Goal: Task Accomplishment & Management: Complete application form

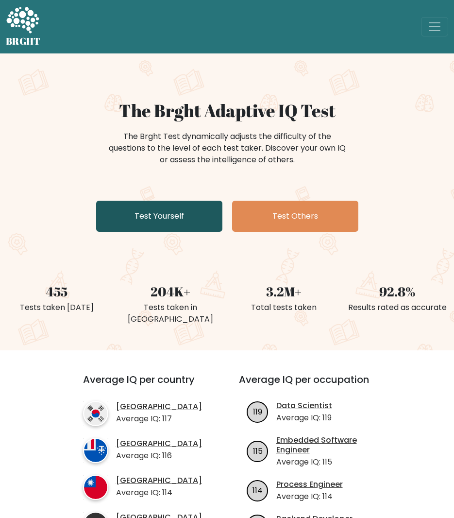
click at [180, 214] on link "Test Yourself" at bounding box center [159, 216] width 126 height 31
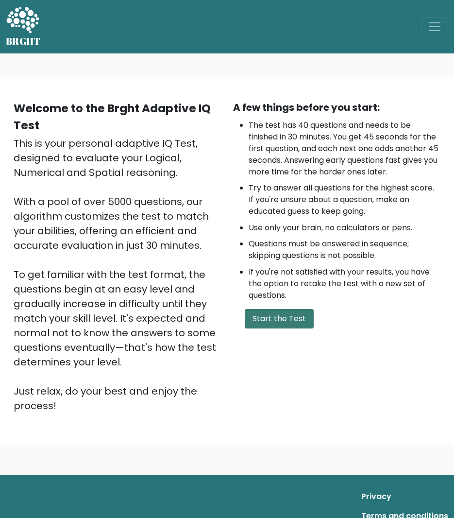
click at [279, 322] on button "Start the Test" at bounding box center [279, 318] width 69 height 19
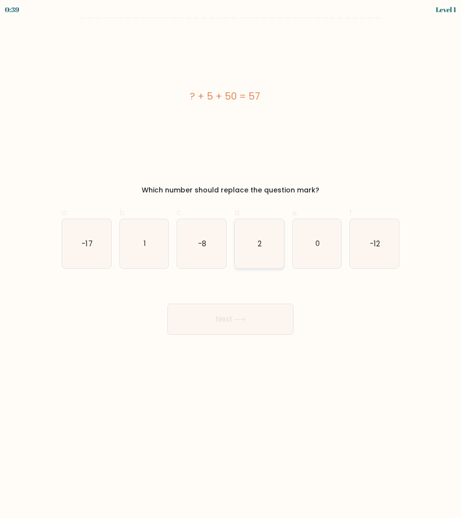
click at [259, 239] on text "2" at bounding box center [260, 243] width 4 height 10
click at [231, 259] on input "d. 2" at bounding box center [231, 262] width 0 height 6
radio input "true"
click at [245, 321] on icon at bounding box center [239, 319] width 13 height 5
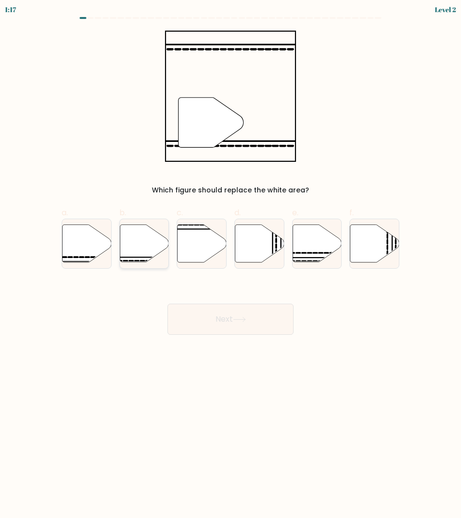
click at [148, 239] on icon at bounding box center [144, 242] width 49 height 37
click at [231, 259] on input "b." at bounding box center [231, 262] width 0 height 6
radio input "true"
click at [217, 329] on button "Next" at bounding box center [231, 319] width 126 height 31
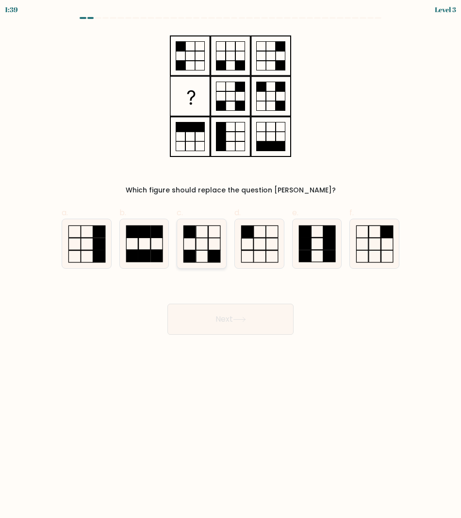
click at [206, 246] on icon at bounding box center [201, 243] width 49 height 49
click at [231, 259] on input "c." at bounding box center [231, 262] width 0 height 6
radio input "true"
click at [224, 319] on button "Next" at bounding box center [231, 319] width 126 height 31
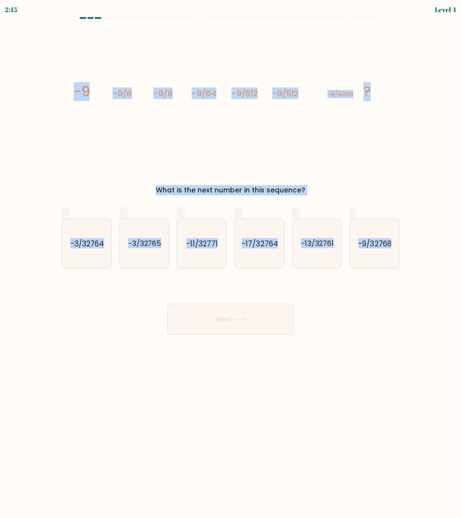
drag, startPoint x: 63, startPoint y: 72, endPoint x: 439, endPoint y: 247, distance: 414.4
click at [439, 247] on form at bounding box center [230, 176] width 461 height 318
copy form "-9 -9/8 -9/8 -9/64 -9/512 -9/512 -9/4096 ? What is the next number in this sequ…"
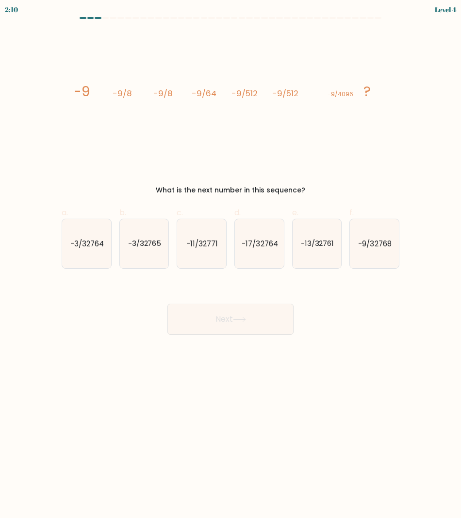
click at [70, 360] on body "2:10 Level 4" at bounding box center [230, 259] width 461 height 518
click at [66, 309] on div "Next" at bounding box center [231, 307] width 350 height 54
click at [379, 235] on icon "-9/32768" at bounding box center [374, 243] width 49 height 49
click at [231, 259] on input "f. -9/32768" at bounding box center [231, 262] width 0 height 6
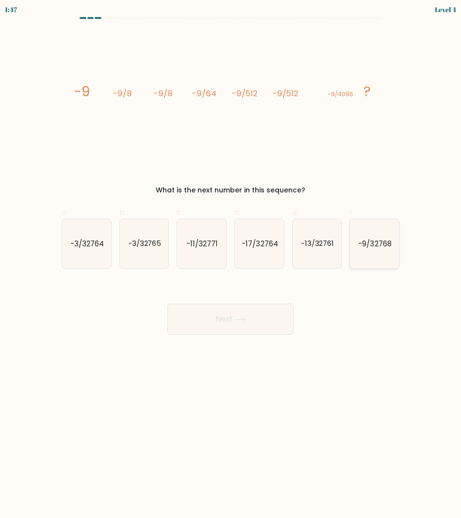
radio input "true"
click at [237, 317] on icon at bounding box center [239, 319] width 13 height 5
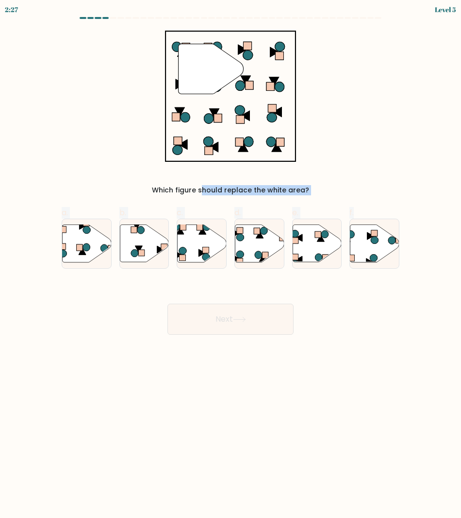
drag, startPoint x: 415, startPoint y: 268, endPoint x: 133, endPoint y: 47, distance: 358.4
click at [133, 47] on form at bounding box center [230, 176] width 461 height 318
drag, startPoint x: 133, startPoint y: 47, endPoint x: 101, endPoint y: 158, distance: 116.2
click at [101, 158] on div "" Which figure should replace the white area?" at bounding box center [231, 113] width 350 height 165
click at [213, 243] on icon at bounding box center [202, 242] width 49 height 37
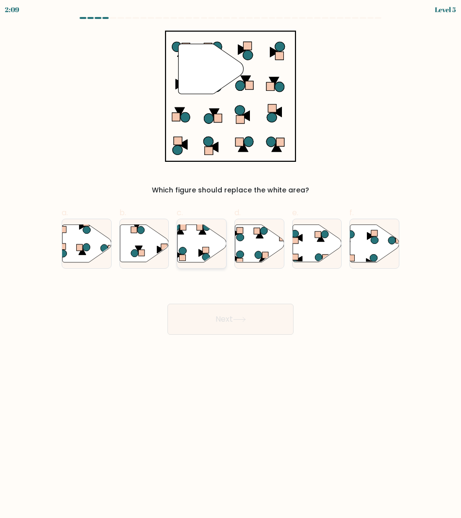
click at [231, 259] on input "c." at bounding box center [231, 262] width 0 height 6
radio input "true"
click at [227, 313] on button "Next" at bounding box center [231, 319] width 126 height 31
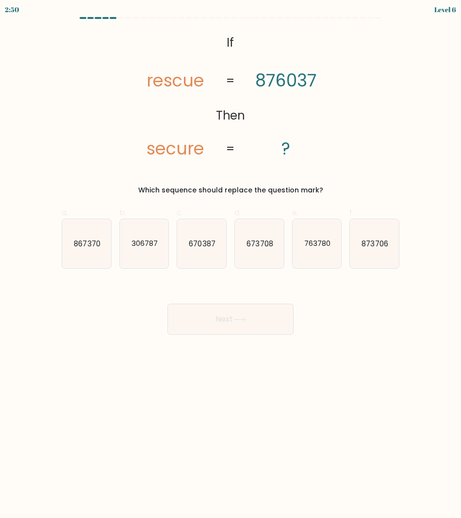
click at [345, 178] on div "@import url('https://fonts.googleapis.com/css?family=Abril+Fatface:400,100,100i…" at bounding box center [231, 113] width 350 height 165
click at [404, 264] on div "a. 867370 b. 306787 c." at bounding box center [231, 233] width 350 height 69
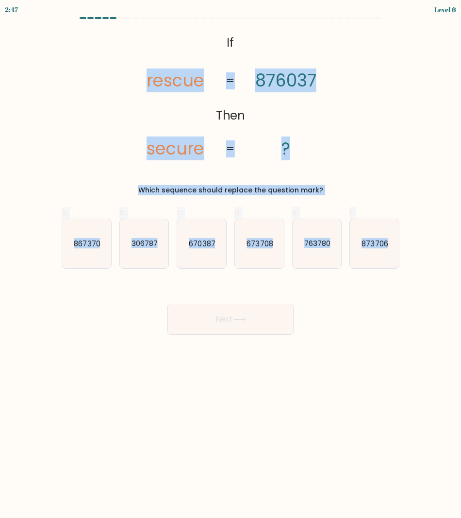
drag, startPoint x: 404, startPoint y: 264, endPoint x: 129, endPoint y: 32, distance: 359.4
click at [129, 32] on form "If ?" at bounding box center [230, 176] width 461 height 318
copy form "rescue secure 876037 ? = = Which sequence should replace the question mark? a. …"
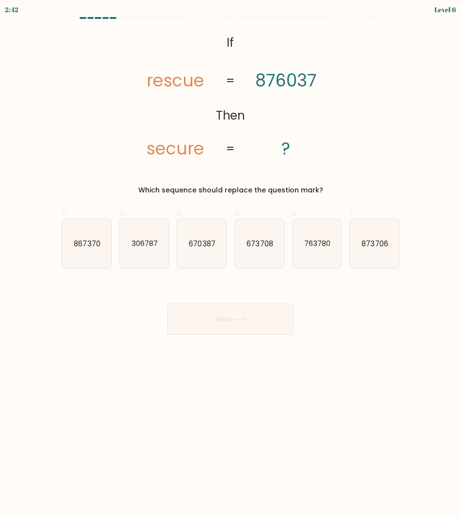
click at [101, 333] on div "Next" at bounding box center [231, 307] width 350 height 54
click at [206, 256] on icon "670387" at bounding box center [201, 243] width 49 height 49
click at [231, 259] on input "c. 670387" at bounding box center [231, 262] width 0 height 6
radio input "true"
click at [246, 322] on icon at bounding box center [239, 319] width 13 height 5
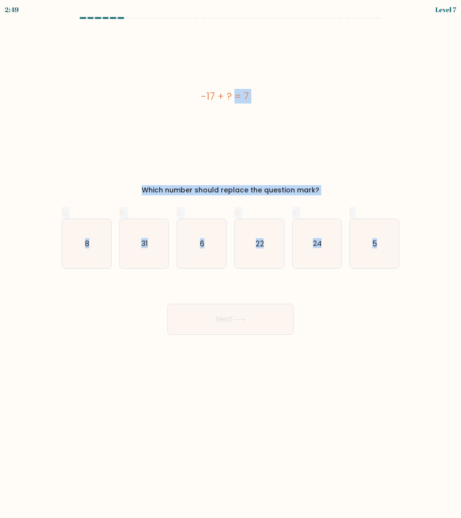
drag, startPoint x: 143, startPoint y: 68, endPoint x: 414, endPoint y: 262, distance: 332.9
click at [414, 262] on form "a. 8" at bounding box center [230, 176] width 461 height 318
copy form "-17 + ? = 7 Which number should replace the question mark? a. 8 b. 31 c. 6 d. 2…"
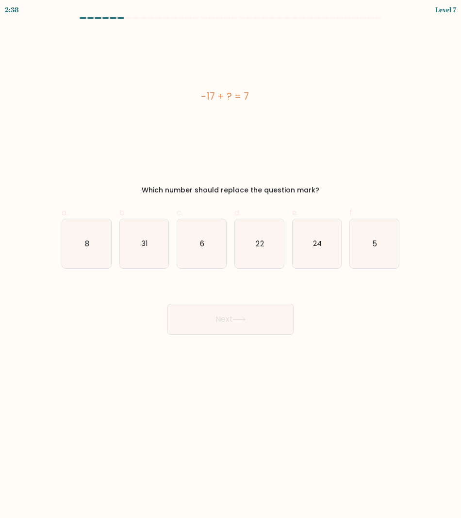
click at [358, 342] on body "2:38 Level 7 a." at bounding box center [230, 259] width 461 height 518
click at [322, 262] on icon "24" at bounding box center [317, 243] width 49 height 49
click at [231, 262] on input "e. 24" at bounding box center [231, 262] width 0 height 6
radio input "true"
drag, startPoint x: 322, startPoint y: 262, endPoint x: 247, endPoint y: 321, distance: 95.9
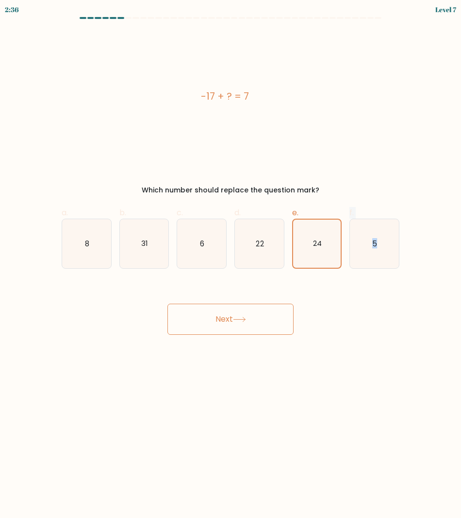
click at [247, 321] on form "a. 8" at bounding box center [230, 176] width 461 height 318
drag, startPoint x: 247, startPoint y: 321, endPoint x: 259, endPoint y: 385, distance: 65.3
click at [259, 385] on body "2:34 Level 7 a." at bounding box center [230, 259] width 461 height 518
click at [242, 320] on icon at bounding box center [239, 319] width 13 height 5
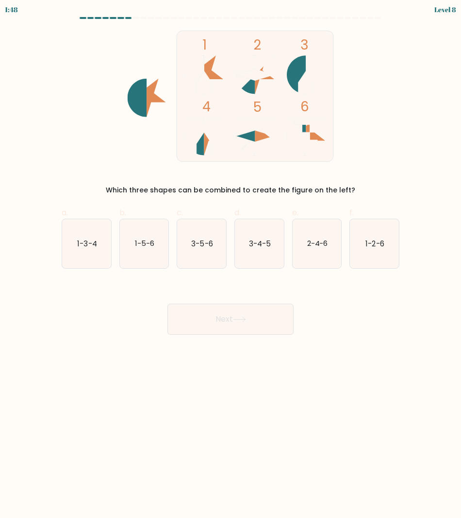
click at [407, 129] on form at bounding box center [230, 176] width 461 height 318
click at [92, 244] on text "1-3-4" at bounding box center [86, 243] width 19 height 10
click at [231, 259] on input "a. 1-3-4" at bounding box center [231, 262] width 0 height 6
radio input "true"
click at [221, 316] on button "Next" at bounding box center [231, 319] width 126 height 31
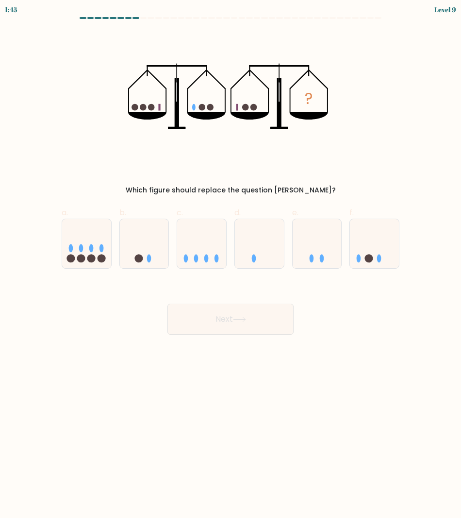
click at [221, 316] on button "Next" at bounding box center [231, 319] width 126 height 31
click at [409, 164] on form at bounding box center [230, 176] width 461 height 318
click at [358, 392] on body "1:27 Level 9" at bounding box center [230, 259] width 461 height 518
click at [374, 245] on icon at bounding box center [374, 243] width 49 height 40
click at [231, 259] on input "f." at bounding box center [231, 262] width 0 height 6
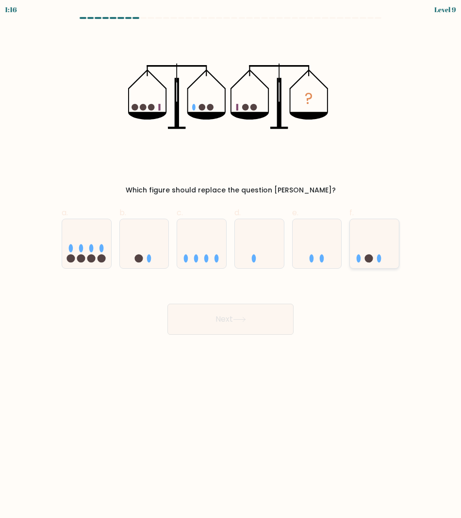
radio input "true"
click at [215, 318] on button "Next" at bounding box center [231, 319] width 126 height 31
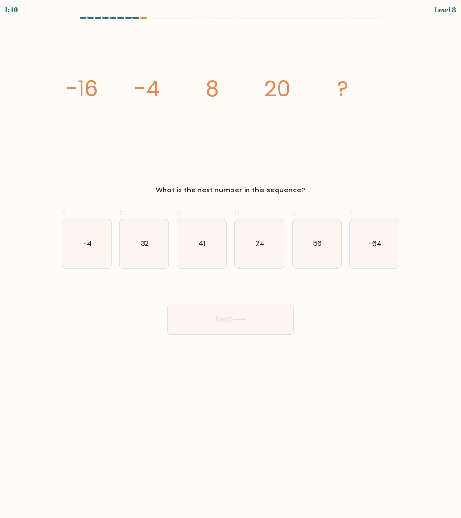
click at [296, 153] on icon "image/svg+xml -16 -4 8 20 ?" at bounding box center [231, 96] width 326 height 131
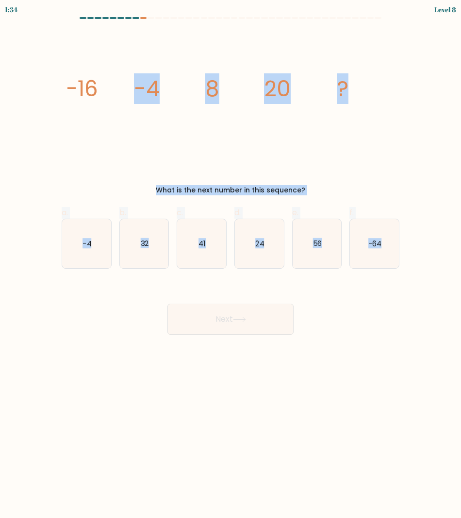
drag, startPoint x: 36, startPoint y: 48, endPoint x: 423, endPoint y: 257, distance: 439.4
click at [423, 257] on form at bounding box center [230, 176] width 461 height 318
click at [62, 57] on div "image/svg+xml -16 -4 8 20 ? What is the next number in this sequence?" at bounding box center [231, 113] width 350 height 165
drag, startPoint x: 62, startPoint y: 57, endPoint x: 414, endPoint y: 283, distance: 417.9
click at [414, 283] on form at bounding box center [230, 176] width 461 height 318
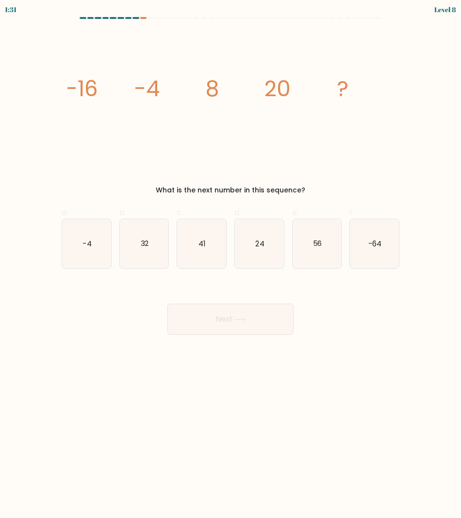
click at [414, 283] on form at bounding box center [230, 176] width 461 height 318
drag, startPoint x: 414, startPoint y: 283, endPoint x: 42, endPoint y: 42, distance: 443.2
drag, startPoint x: 42, startPoint y: 42, endPoint x: 24, endPoint y: 45, distance: 18.2
click at [24, 45] on form at bounding box center [230, 176] width 461 height 318
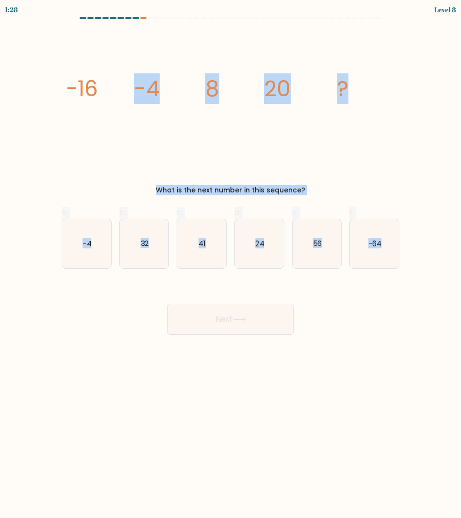
drag, startPoint x: 53, startPoint y: 66, endPoint x: 436, endPoint y: 255, distance: 427.0
click at [436, 255] on form at bounding box center [230, 176] width 461 height 318
copy form "-4 8 20 ? What is the next number in this sequence? a. -4 b. 32 c. 41 d. 24 e. …"
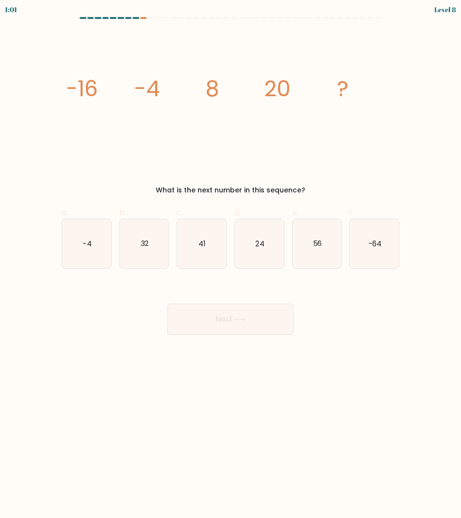
click at [294, 401] on body "1:01 Level 8" at bounding box center [230, 259] width 461 height 518
click at [150, 254] on icon "32" at bounding box center [144, 243] width 49 height 49
click at [231, 259] on input "b. 32" at bounding box center [231, 262] width 0 height 6
radio input "true"
click at [221, 323] on button "Next" at bounding box center [231, 319] width 126 height 31
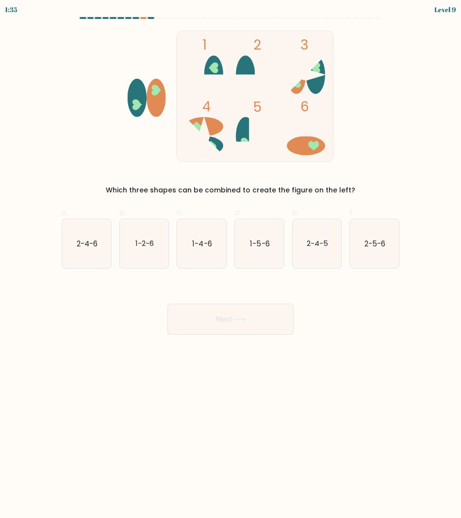
click at [217, 207] on label "c. 1-4-6" at bounding box center [202, 238] width 50 height 62
click at [231, 259] on input "c. 1-4-6" at bounding box center [231, 262] width 0 height 6
radio input "true"
click at [144, 251] on icon "1-2-6" at bounding box center [144, 243] width 49 height 49
click at [231, 259] on input "b. 1-2-6" at bounding box center [231, 262] width 0 height 6
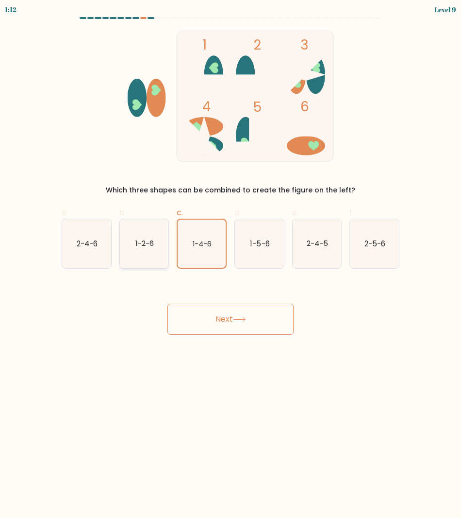
radio input "true"
click at [236, 312] on button "Next" at bounding box center [231, 319] width 126 height 31
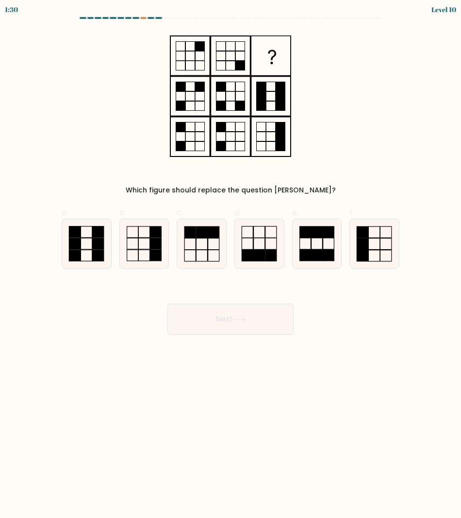
click at [159, 159] on div "Which figure should replace the question mark?" at bounding box center [231, 113] width 350 height 165
click at [386, 240] on icon at bounding box center [374, 243] width 49 height 49
click at [231, 259] on input "f." at bounding box center [231, 262] width 0 height 6
radio input "true"
click at [212, 322] on button "Next" at bounding box center [231, 319] width 126 height 31
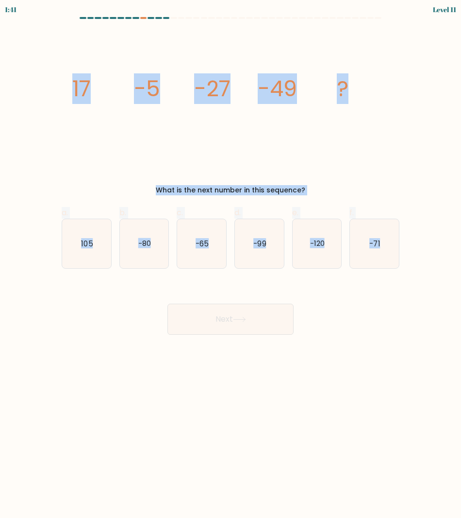
drag, startPoint x: 410, startPoint y: 285, endPoint x: 55, endPoint y: 86, distance: 406.2
click at [55, 86] on form at bounding box center [230, 176] width 461 height 318
copy form "17 -5 -27 -49 ? What is the next number in this sequence? a. 105 b. -80 c. -65 …"
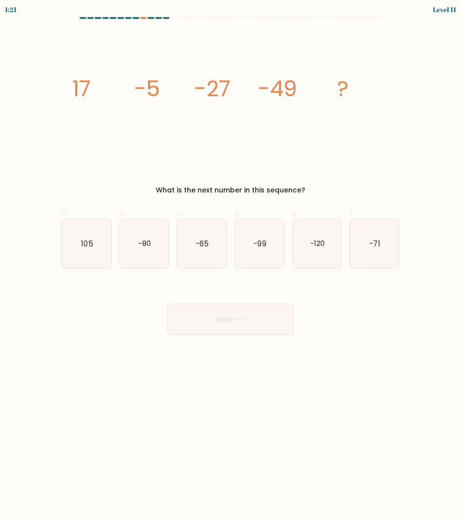
click at [70, 339] on body "1:21 Level 11" at bounding box center [230, 259] width 461 height 518
click at [380, 246] on text "-71" at bounding box center [375, 243] width 11 height 10
click at [231, 259] on input "f. -71" at bounding box center [231, 262] width 0 height 6
radio input "true"
click at [218, 324] on button "Next" at bounding box center [231, 319] width 126 height 31
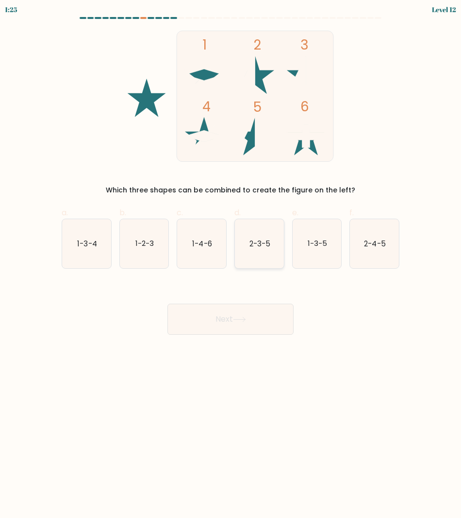
click at [256, 261] on icon "2-3-5" at bounding box center [259, 243] width 49 height 49
click at [231, 261] on input "d. 2-3-5" at bounding box center [231, 262] width 0 height 6
radio input "true"
click at [246, 316] on button "Next" at bounding box center [231, 319] width 126 height 31
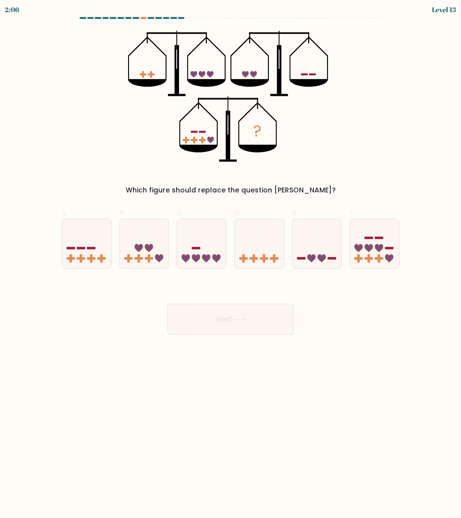
click at [303, 161] on icon "?" at bounding box center [230, 96] width 205 height 131
click at [99, 463] on body "1:37 Level 13" at bounding box center [230, 259] width 461 height 518
click at [197, 255] on icon at bounding box center [201, 243] width 49 height 40
click at [231, 259] on input "c." at bounding box center [231, 262] width 0 height 6
radio input "true"
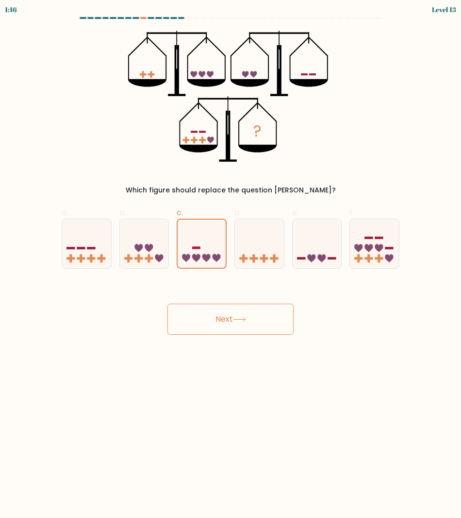
click at [241, 322] on icon at bounding box center [239, 319] width 13 height 5
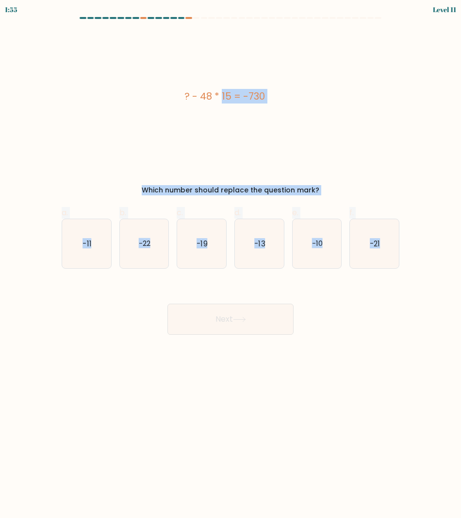
drag, startPoint x: 49, startPoint y: 38, endPoint x: 405, endPoint y: 253, distance: 416.1
click at [405, 253] on form "a." at bounding box center [230, 176] width 461 height 318
copy form "? - 48 * 15 = -730 Which number should replace the question mark? a. -11 b. -22…"
click at [139, 306] on div "Next" at bounding box center [231, 307] width 350 height 54
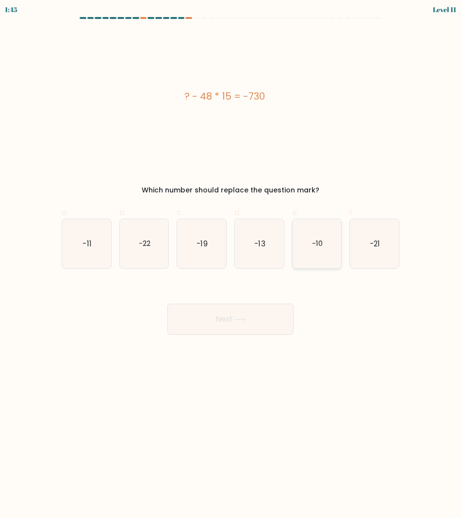
click at [318, 247] on text "-10" at bounding box center [317, 243] width 11 height 10
click at [231, 259] on input "e. -10" at bounding box center [231, 262] width 0 height 6
radio input "true"
click at [205, 322] on button "Next" at bounding box center [231, 319] width 126 height 31
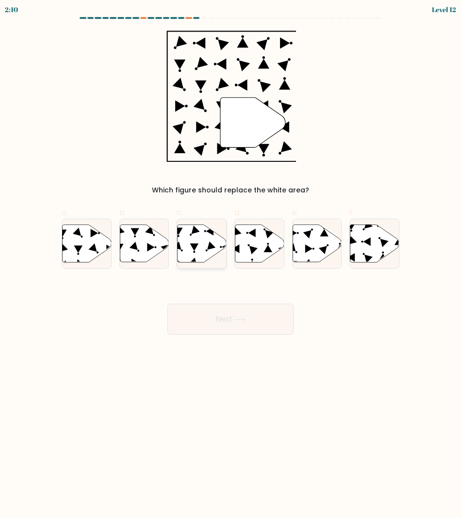
click at [201, 247] on icon at bounding box center [202, 242] width 49 height 37
click at [231, 259] on input "c." at bounding box center [231, 262] width 0 height 6
radio input "true"
click at [246, 317] on icon at bounding box center [239, 319] width 13 height 5
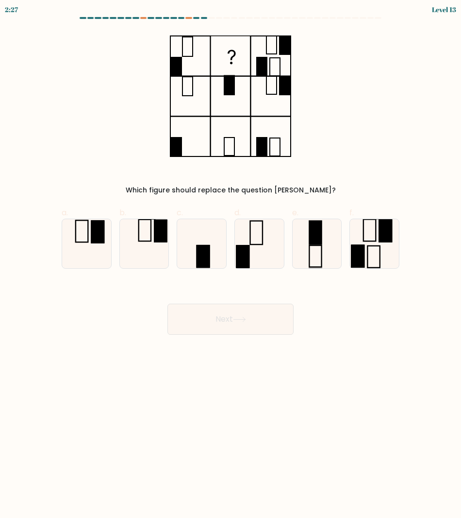
click at [451, 85] on form at bounding box center [230, 176] width 461 height 318
click at [103, 366] on body "2:23 Level 13" at bounding box center [230, 259] width 461 height 518
click at [311, 256] on icon at bounding box center [317, 243] width 49 height 49
click at [231, 259] on input "e." at bounding box center [231, 262] width 0 height 6
radio input "true"
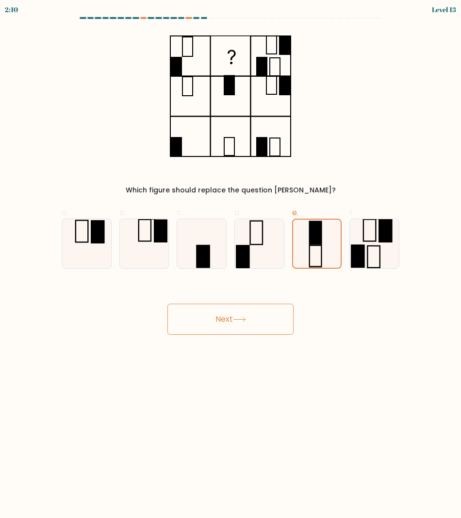
click at [230, 323] on button "Next" at bounding box center [231, 319] width 126 height 31
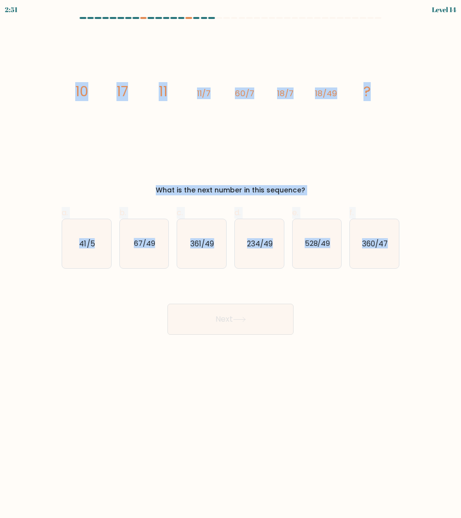
drag, startPoint x: 51, startPoint y: 80, endPoint x: 406, endPoint y: 237, distance: 387.7
click at [406, 237] on form at bounding box center [230, 176] width 461 height 318
copy form "10 17 11 11/7 60/7 18/7 18/49 ? What is the next number in this sequence? a. 41…"
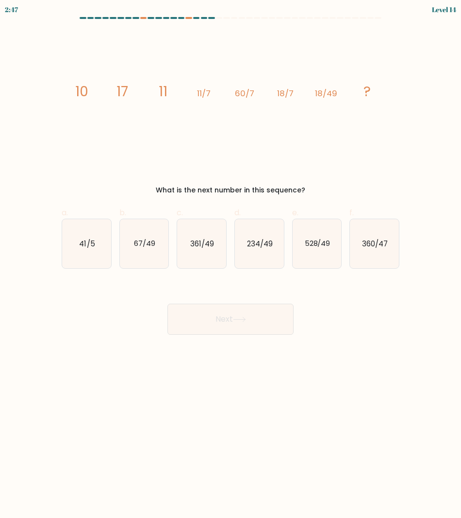
click at [132, 410] on body "2:47 Level 14" at bounding box center [230, 259] width 461 height 518
click at [206, 245] on text "361/49" at bounding box center [202, 243] width 24 height 10
click at [231, 259] on input "c. 361/49" at bounding box center [231, 262] width 0 height 6
radio input "true"
click at [239, 308] on button "Next" at bounding box center [231, 319] width 126 height 31
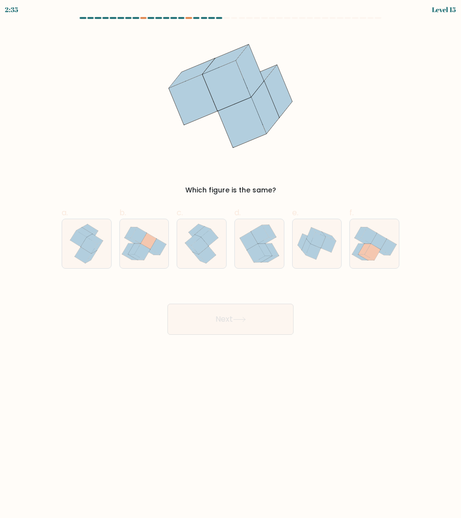
click at [213, 182] on div "Which figure is the same?" at bounding box center [231, 113] width 350 height 165
click at [216, 236] on icon at bounding box center [209, 237] width 17 height 17
click at [231, 259] on input "c." at bounding box center [231, 262] width 0 height 6
radio input "true"
click at [253, 323] on button "Next" at bounding box center [231, 319] width 126 height 31
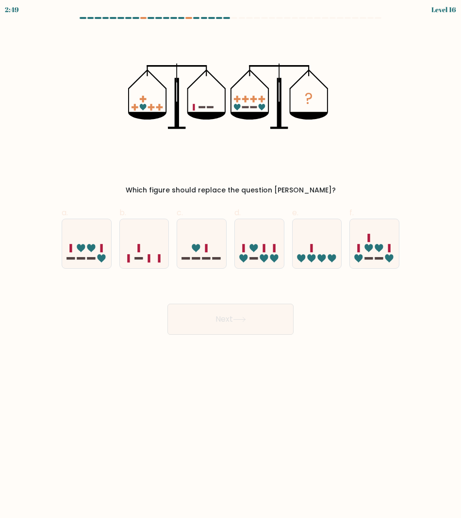
click at [164, 449] on body "2:49 Level 16" at bounding box center [230, 259] width 461 height 518
click at [104, 306] on div "Next" at bounding box center [231, 307] width 350 height 54
click at [80, 225] on icon at bounding box center [86, 243] width 49 height 40
click at [231, 259] on input "a." at bounding box center [231, 262] width 0 height 6
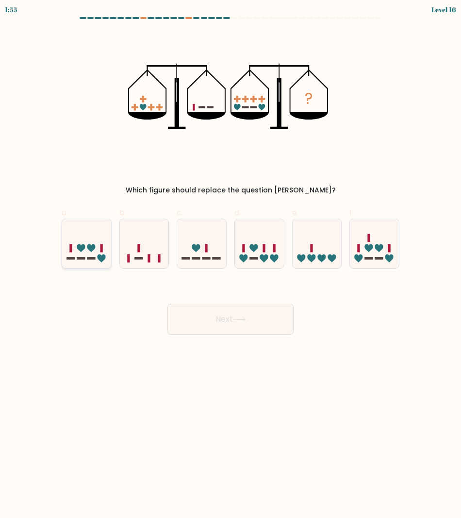
radio input "true"
click at [249, 328] on button "Next" at bounding box center [231, 319] width 126 height 31
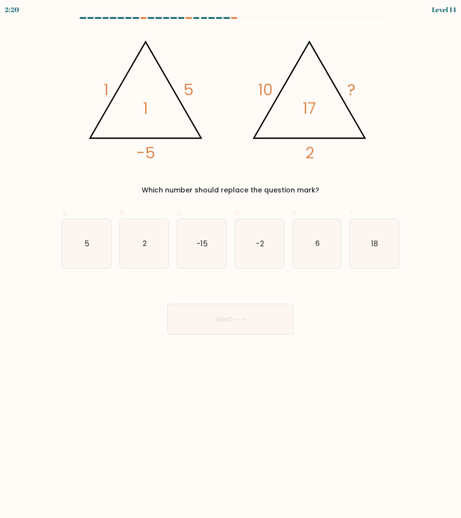
click at [231, 97] on icon "@import url('https://fonts.googleapis.com/css?family=Abril+Fatface:400,100,100i…" at bounding box center [231, 96] width 302 height 131
click at [207, 263] on icon "-15" at bounding box center [201, 243] width 49 height 49
click at [231, 263] on input "c. -15" at bounding box center [231, 262] width 0 height 6
radio input "true"
click at [216, 323] on button "Next" at bounding box center [231, 319] width 126 height 31
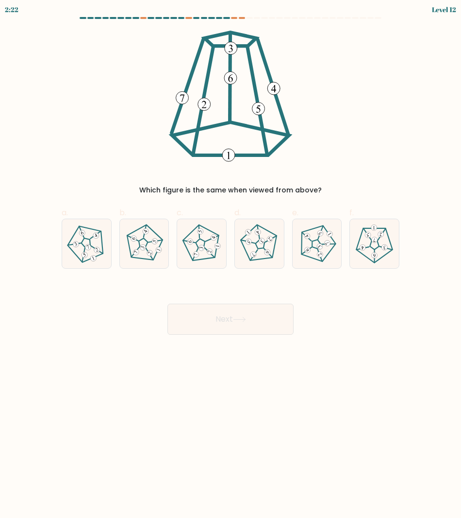
click at [169, 406] on body "2:22 Level 12" at bounding box center [230, 259] width 461 height 518
click at [380, 236] on 174 at bounding box center [381, 234] width 6 height 6
click at [231, 259] on input "f." at bounding box center [231, 262] width 0 height 6
radio input "true"
click at [226, 325] on button "Next" at bounding box center [231, 319] width 126 height 31
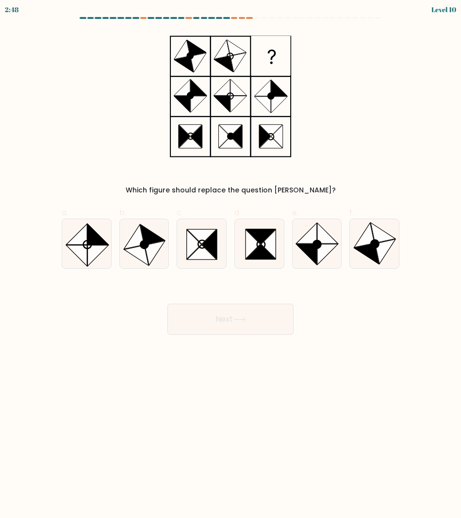
click at [134, 441] on body "2:48 Level 10" at bounding box center [230, 259] width 461 height 518
click at [91, 249] on icon at bounding box center [97, 255] width 21 height 21
click at [231, 259] on input "a." at bounding box center [231, 262] width 0 height 6
radio input "true"
click at [258, 321] on button "Next" at bounding box center [231, 319] width 126 height 31
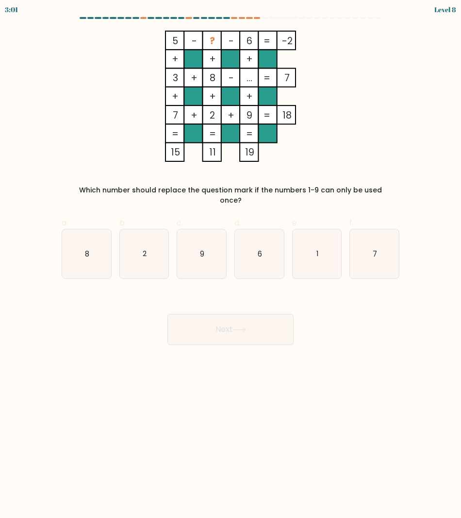
click at [163, 413] on body "3:01 Level 8" at bounding box center [230, 259] width 461 height 518
click at [163, 413] on body "2:54 Level 8" at bounding box center [230, 259] width 461 height 518
click at [311, 255] on icon "1" at bounding box center [317, 253] width 49 height 49
click at [231, 259] on input "e. 1" at bounding box center [231, 262] width 0 height 6
radio input "true"
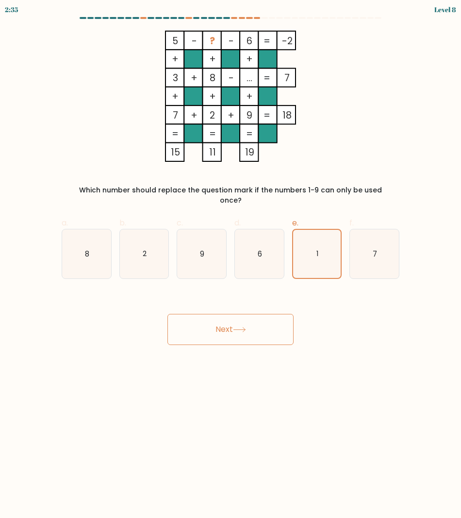
click at [234, 315] on button "Next" at bounding box center [231, 329] width 126 height 31
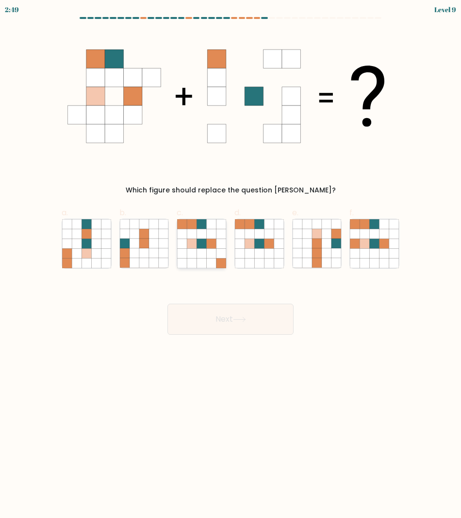
click at [211, 249] on icon at bounding box center [212, 253] width 10 height 10
click at [231, 259] on input "c." at bounding box center [231, 262] width 0 height 6
radio input "true"
click at [211, 249] on icon at bounding box center [211, 253] width 10 height 10
click at [231, 259] on input "c." at bounding box center [231, 262] width 0 height 6
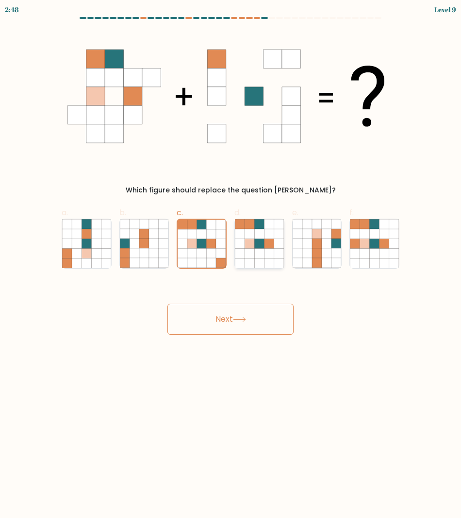
click at [260, 254] on icon at bounding box center [260, 253] width 10 height 10
click at [231, 259] on input "d." at bounding box center [231, 262] width 0 height 6
radio input "true"
click at [244, 320] on icon at bounding box center [239, 319] width 13 height 5
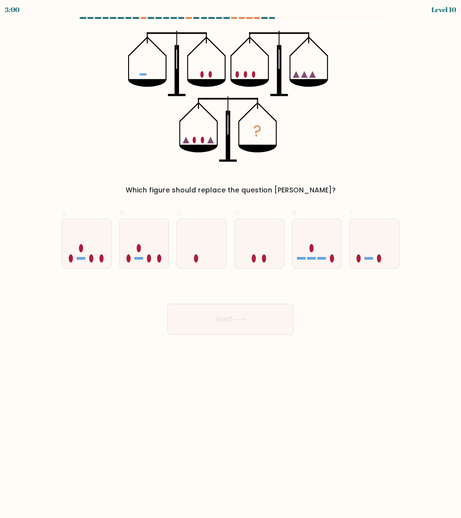
click at [171, 421] on body "3:00 Level 10" at bounding box center [230, 259] width 461 height 518
click at [143, 261] on icon at bounding box center [144, 243] width 49 height 40
click at [231, 261] on input "b." at bounding box center [231, 262] width 0 height 6
radio input "true"
click at [83, 257] on icon at bounding box center [86, 243] width 49 height 40
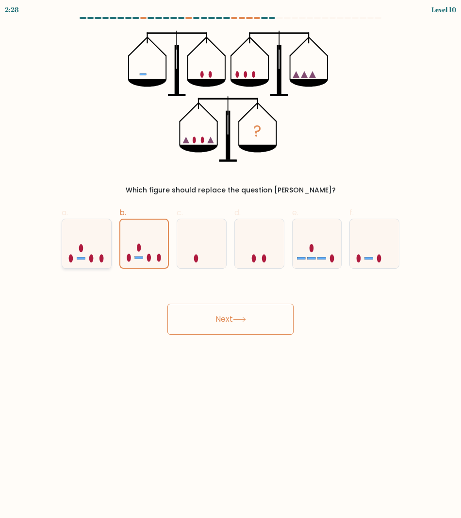
click at [231, 259] on input "a." at bounding box center [231, 262] width 0 height 6
radio input "true"
click at [200, 314] on button "Next" at bounding box center [231, 319] width 126 height 31
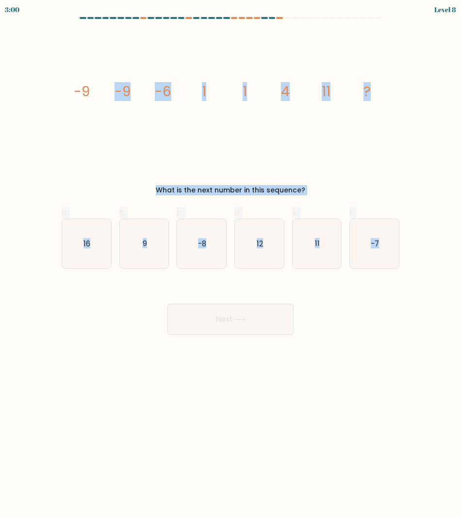
drag, startPoint x: 42, startPoint y: 71, endPoint x: 400, endPoint y: 253, distance: 401.2
click at [400, 253] on form at bounding box center [230, 176] width 461 height 318
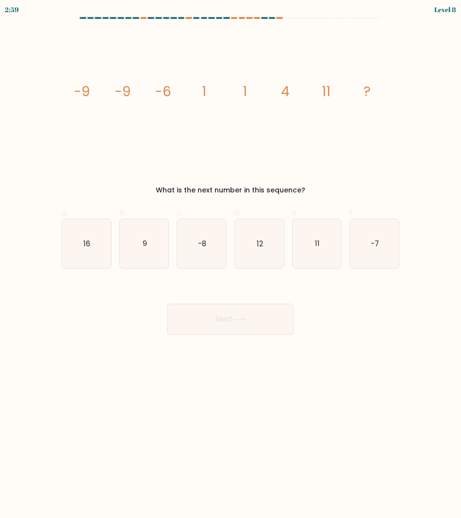
click at [73, 94] on icon "image/svg+xml -9 -9 -6 1 1 4 11 ?" at bounding box center [231, 96] width 326 height 131
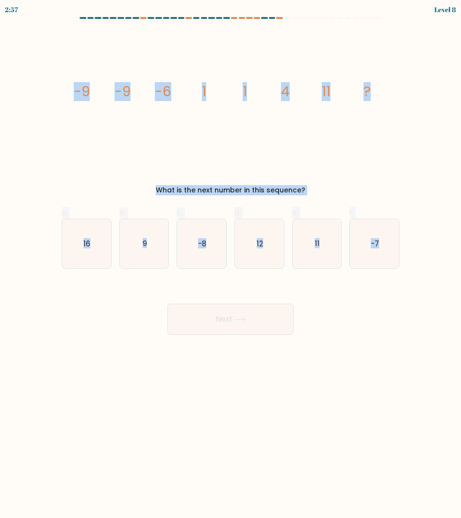
drag, startPoint x: 77, startPoint y: 89, endPoint x: 403, endPoint y: 224, distance: 352.6
click at [403, 224] on form at bounding box center [230, 176] width 461 height 318
copy form "-9 -9 -6 1 1 4 11 ? What is the next number in this sequence? a. 16 b. 9 c. -8 …"
click at [403, 224] on div "f. -7" at bounding box center [375, 238] width 58 height 62
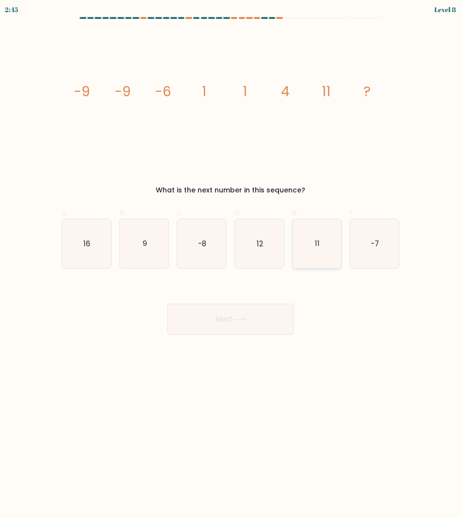
click at [341, 233] on icon "11" at bounding box center [317, 243] width 49 height 49
click at [231, 259] on input "e. 11" at bounding box center [231, 262] width 0 height 6
radio input "true"
click at [231, 316] on button "Next" at bounding box center [231, 319] width 126 height 31
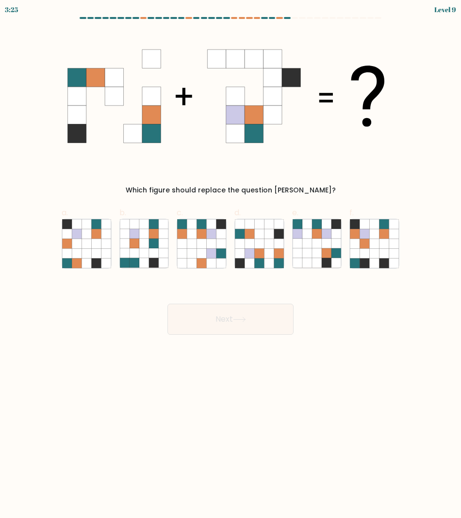
click at [131, 193] on div "Which figure should replace the question mark?" at bounding box center [231, 190] width 326 height 10
click at [263, 250] on icon at bounding box center [260, 253] width 10 height 10
click at [231, 259] on input "d." at bounding box center [231, 262] width 0 height 6
radio input "true"
click at [236, 317] on icon at bounding box center [239, 319] width 13 height 5
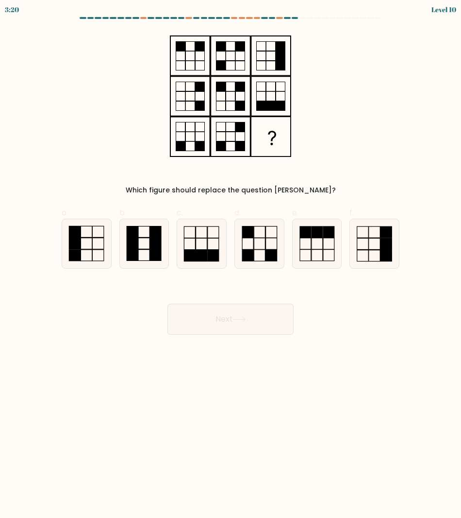
click at [219, 408] on body "3:20 Level 10" at bounding box center [230, 259] width 461 height 518
click at [49, 440] on body "3:02 Level 10" at bounding box center [230, 259] width 461 height 518
click at [95, 262] on icon at bounding box center [86, 243] width 49 height 49
click at [231, 262] on input "a." at bounding box center [231, 262] width 0 height 6
radio input "true"
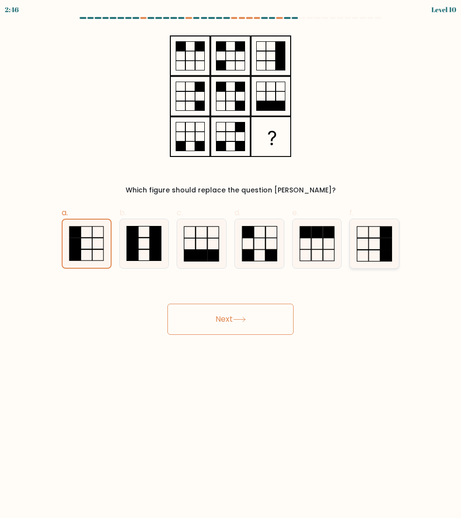
click at [361, 252] on icon at bounding box center [374, 243] width 49 height 49
click at [231, 259] on input "f." at bounding box center [231, 262] width 0 height 6
radio input "true"
click at [236, 324] on button "Next" at bounding box center [231, 319] width 126 height 31
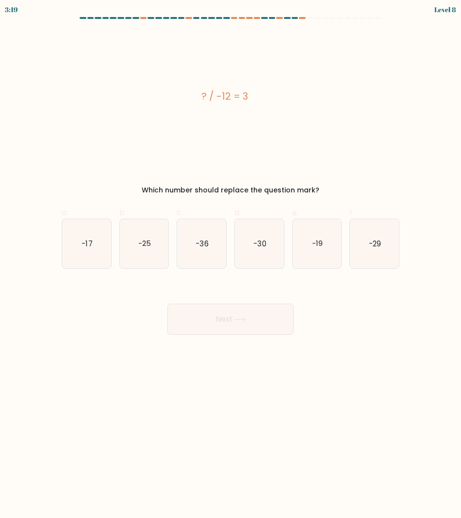
click at [199, 439] on body "3:19 Level 8 a." at bounding box center [230, 259] width 461 height 518
click at [293, 170] on div "? / -12 = 3 Which number should replace the question mark?" at bounding box center [231, 113] width 350 height 165
click at [210, 247] on icon "-36" at bounding box center [201, 243] width 49 height 49
click at [231, 259] on input "c. -36" at bounding box center [231, 262] width 0 height 6
radio input "true"
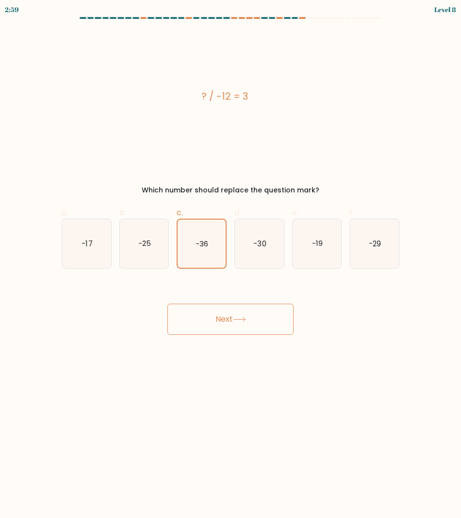
click at [241, 318] on icon at bounding box center [239, 319] width 13 height 5
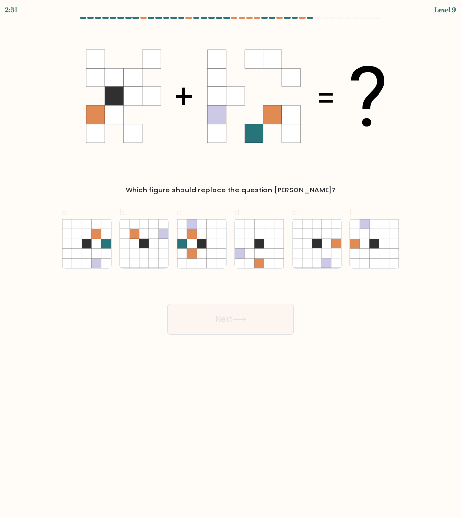
click at [142, 421] on body "2:51 Level 9" at bounding box center [230, 259] width 461 height 518
click at [85, 251] on icon at bounding box center [87, 253] width 10 height 10
click at [231, 259] on input "a." at bounding box center [231, 262] width 0 height 6
radio input "true"
click at [263, 322] on button "Next" at bounding box center [231, 319] width 126 height 31
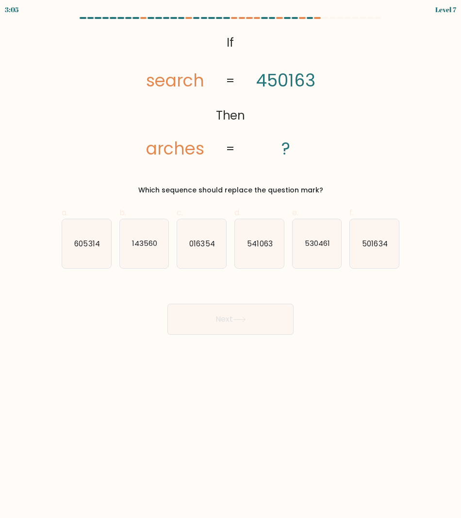
click at [270, 120] on icon "@import url('https://fonts.googleapis.com/css?family=Abril+Fatface:400,100,100i…" at bounding box center [230, 96] width 213 height 131
click at [205, 251] on icon "016354" at bounding box center [201, 243] width 49 height 49
click at [231, 259] on input "c. 016354" at bounding box center [231, 262] width 0 height 6
radio input "true"
click at [236, 320] on icon at bounding box center [239, 319] width 13 height 5
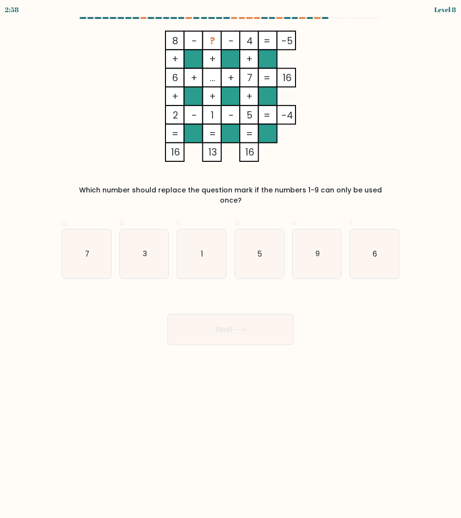
click at [122, 421] on body "2:58 Level 8" at bounding box center [230, 259] width 461 height 518
click at [131, 256] on icon "3" at bounding box center [144, 253] width 49 height 49
click at [231, 259] on input "b. 3" at bounding box center [231, 262] width 0 height 6
radio input "true"
click at [226, 321] on button "Next" at bounding box center [231, 329] width 126 height 31
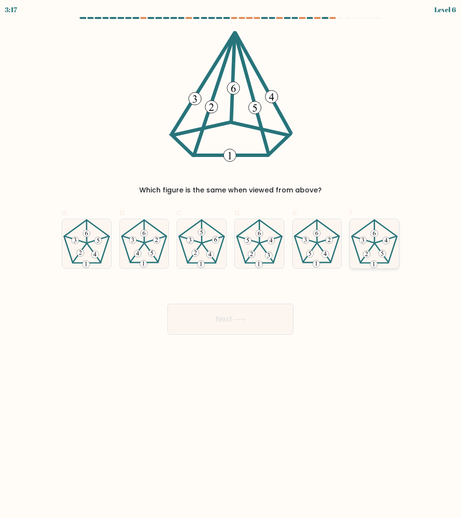
click at [384, 242] on 154 at bounding box center [386, 240] width 7 height 7
click at [231, 259] on input "f." at bounding box center [231, 262] width 0 height 6
radio input "true"
click at [249, 323] on button "Next" at bounding box center [231, 319] width 126 height 31
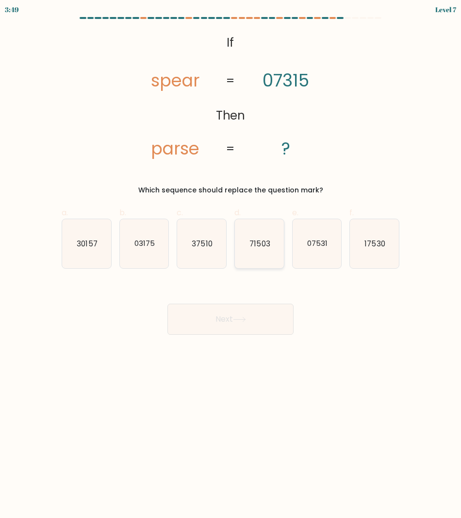
click at [261, 247] on text "71503" at bounding box center [260, 243] width 20 height 10
click at [231, 259] on input "d. 71503" at bounding box center [231, 262] width 0 height 6
radio input "true"
click at [239, 316] on button "Next" at bounding box center [231, 319] width 126 height 31
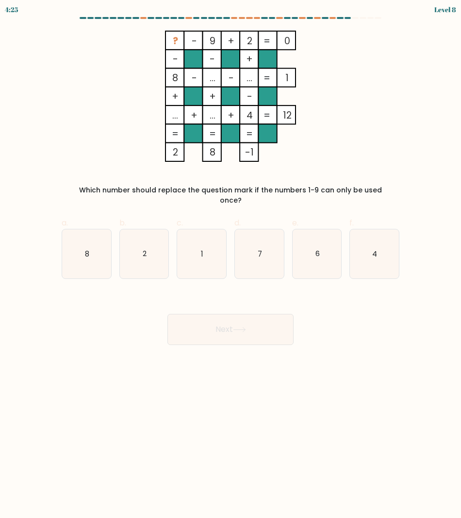
click at [149, 94] on icon "? - 9 + 2 0 - - + 8 - ... - ... 1 + + - ... + ... + 4 = 12 = = = = 2 8 -1 =" at bounding box center [230, 96] width 325 height 131
click at [273, 267] on icon "7" at bounding box center [259, 253] width 49 height 49
click at [231, 265] on input "d. 7" at bounding box center [231, 262] width 0 height 6
radio input "true"
click at [242, 327] on icon at bounding box center [240, 329] width 12 height 4
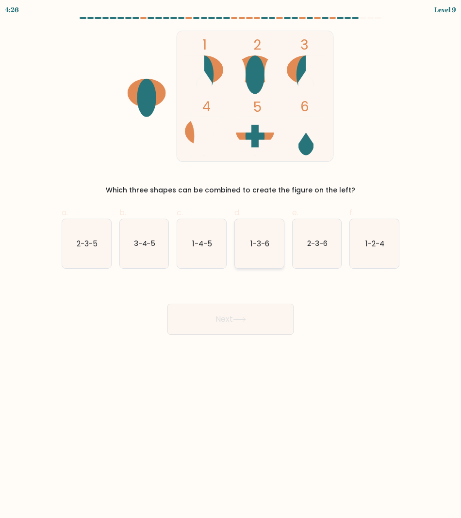
click at [266, 239] on text "1-3-6" at bounding box center [260, 243] width 19 height 10
click at [231, 259] on input "d. 1-3-6" at bounding box center [231, 262] width 0 height 6
radio input "true"
click at [230, 325] on button "Next" at bounding box center [231, 319] width 126 height 31
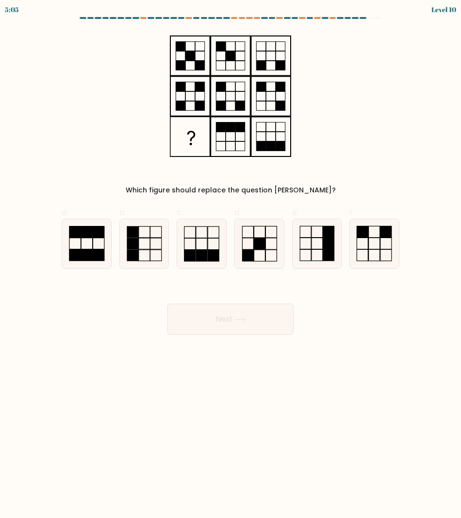
click at [197, 397] on body "5:05 Level 10" at bounding box center [230, 259] width 461 height 518
click at [44, 446] on body "4:17 Level 10" at bounding box center [230, 259] width 461 height 518
click at [181, 53] on icon at bounding box center [230, 96] width 121 height 131
click at [358, 249] on icon at bounding box center [374, 243] width 49 height 49
click at [231, 259] on input "f." at bounding box center [231, 262] width 0 height 6
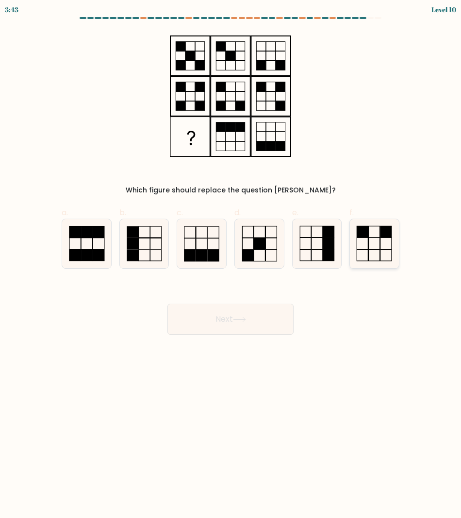
radio input "true"
click at [208, 305] on button "Next" at bounding box center [231, 319] width 126 height 31
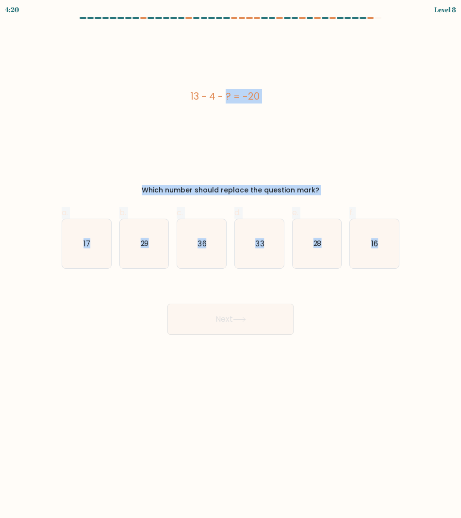
drag, startPoint x: 142, startPoint y: 88, endPoint x: 400, endPoint y: 244, distance: 301.8
click at [400, 244] on form "a." at bounding box center [230, 176] width 461 height 318
copy form "13 - 4 - ? = -20 Which number should replace the question mark? a. 17 b. 29 c. …"
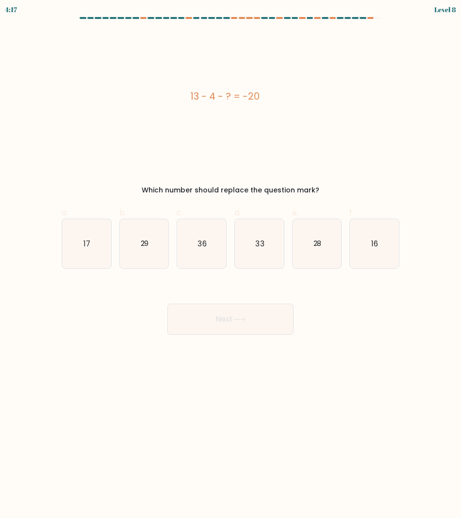
click at [57, 320] on div "Next" at bounding box center [231, 307] width 350 height 54
click at [148, 249] on icon "29" at bounding box center [144, 243] width 49 height 49
click at [231, 259] on input "b. 29" at bounding box center [231, 262] width 0 height 6
radio input "true"
click at [315, 154] on div "13 - 4 - ? = -20" at bounding box center [225, 96] width 326 height 131
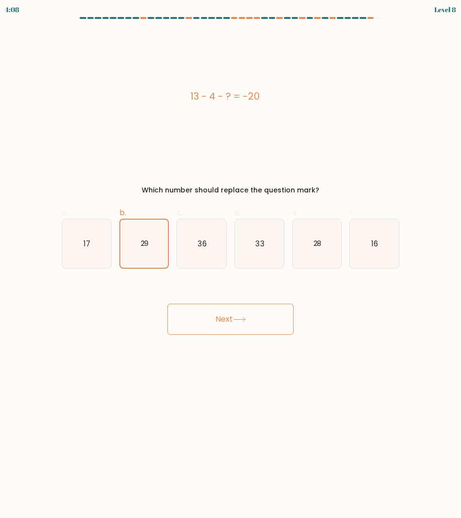
click at [265, 312] on button "Next" at bounding box center [231, 319] width 126 height 31
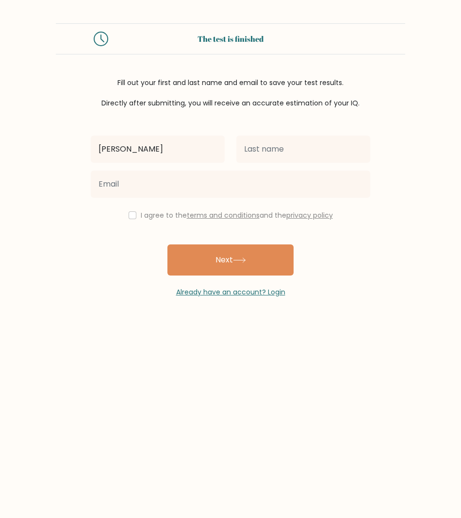
type input "[PERSON_NAME]"
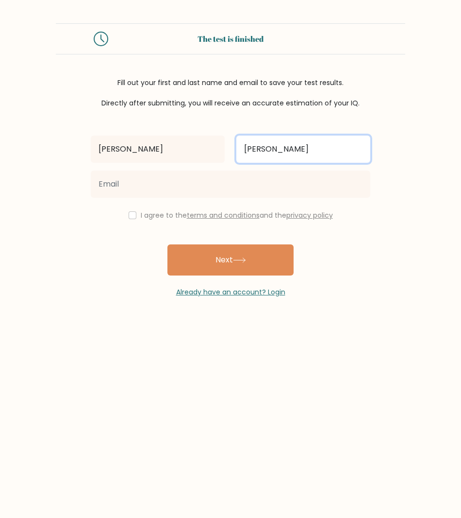
type input "Callora"
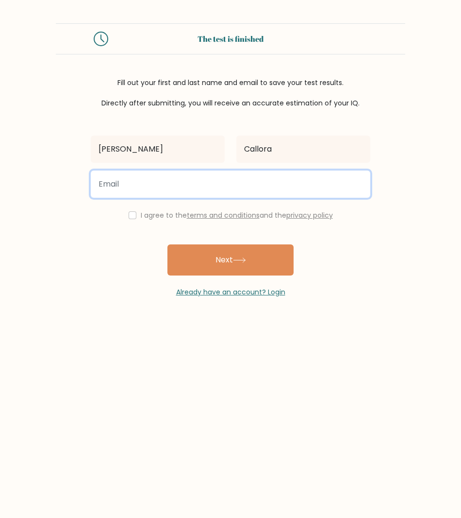
type input "joshuacallora2022@gmail.com"
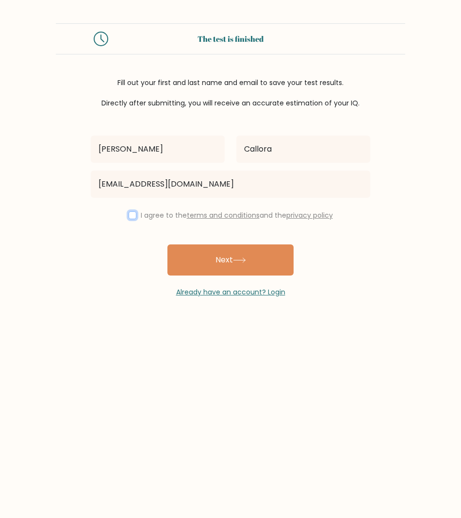
click at [129, 214] on input "checkbox" at bounding box center [133, 215] width 8 height 8
checkbox input "true"
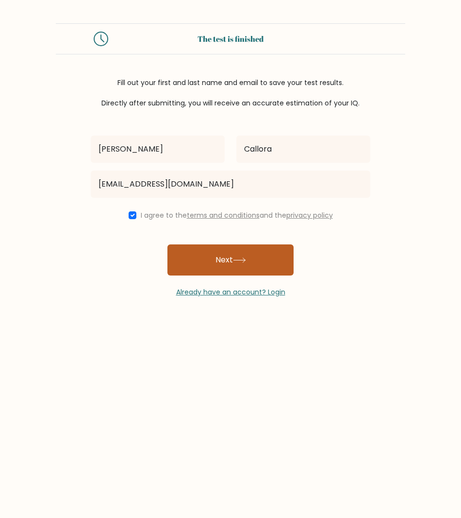
click at [219, 264] on button "Next" at bounding box center [231, 259] width 126 height 31
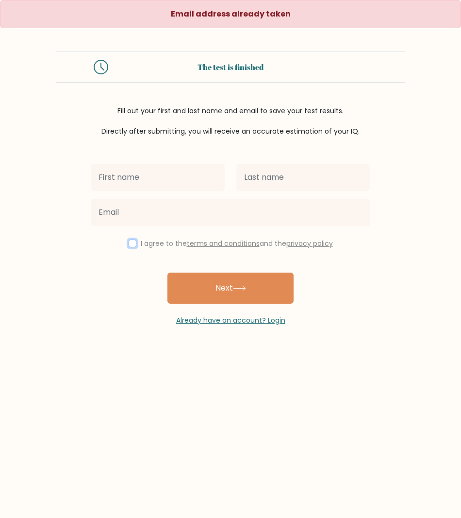
click at [131, 245] on input "checkbox" at bounding box center [133, 243] width 8 height 8
checkbox input "true"
click at [152, 192] on div at bounding box center [158, 177] width 146 height 35
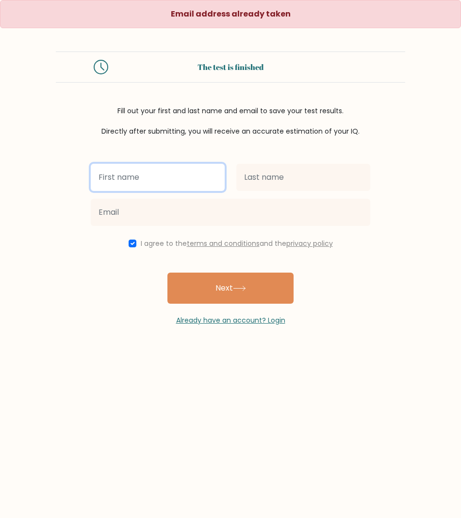
click at [153, 174] on input "text" at bounding box center [158, 177] width 134 height 27
type input "[PERSON_NAME]"
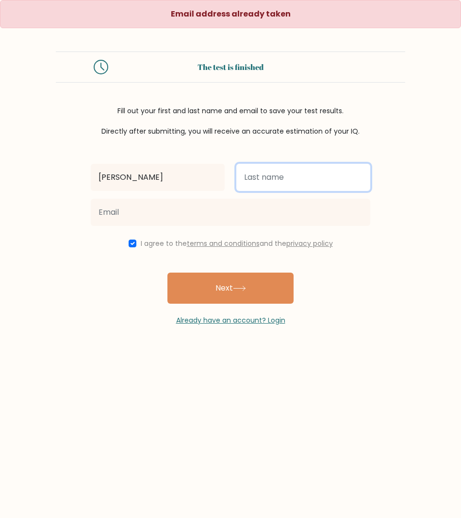
type input "Callora"
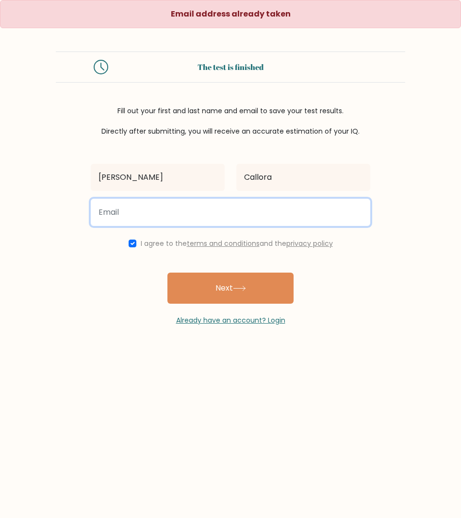
type input "[EMAIL_ADDRESS][DOMAIN_NAME]"
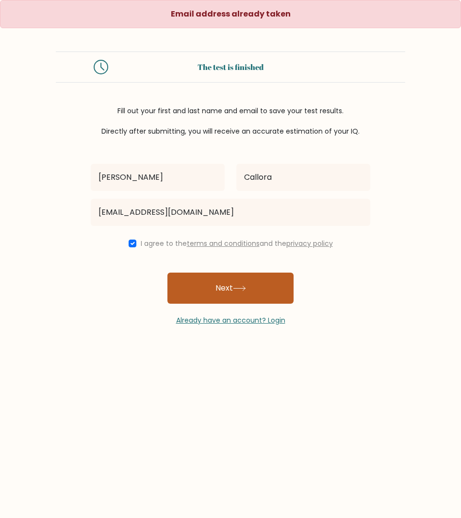
click at [246, 289] on icon at bounding box center [239, 288] width 13 height 5
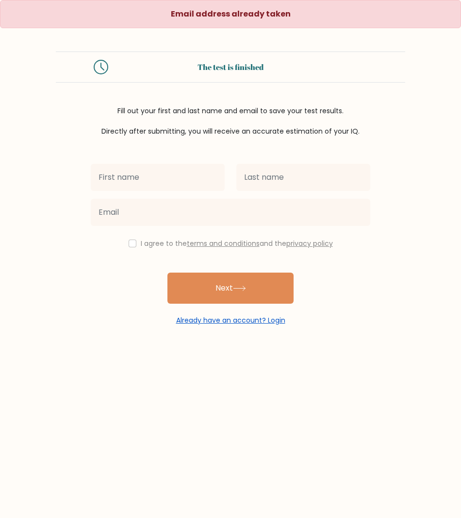
click at [242, 322] on link "Already have an account? Login" at bounding box center [230, 320] width 109 height 10
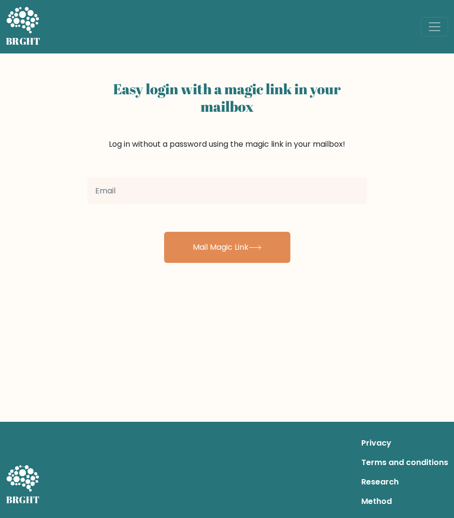
click at [200, 196] on input "email" at bounding box center [227, 190] width 280 height 27
type input "joshuacallora2022@gmail.com"
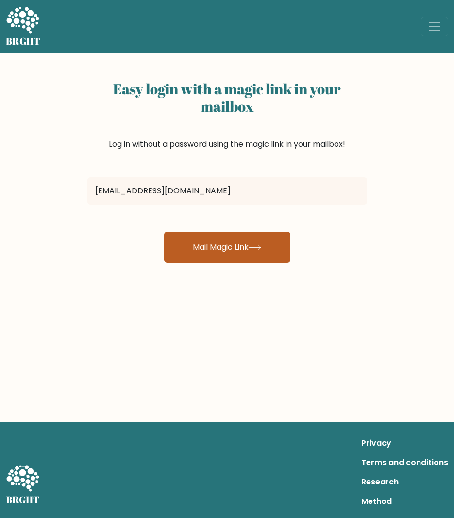
click at [233, 249] on button "Mail Magic Link" at bounding box center [227, 247] width 126 height 31
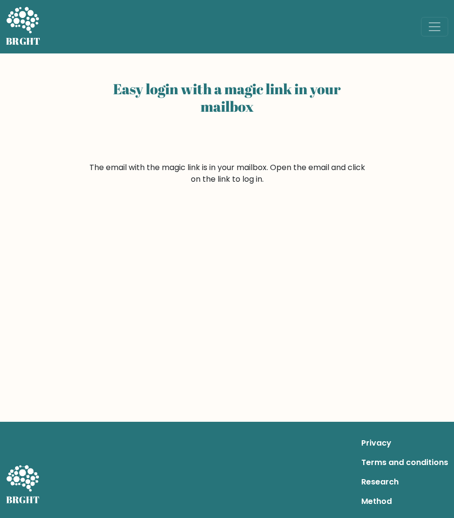
click at [397, 221] on div "Easy login with a magic link in your mailbox The email with the magic link is i…" at bounding box center [227, 237] width 454 height 368
click at [387, 244] on div "Easy login with a magic link in your mailbox The email with the magic link is i…" at bounding box center [227, 237] width 454 height 368
click at [182, 123] on div "Easy login with a magic link in your mailbox" at bounding box center [227, 119] width 280 height 85
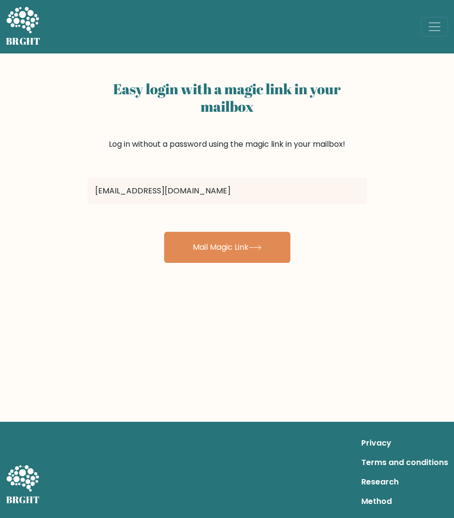
click at [164, 187] on input "[EMAIL_ADDRESS][DOMAIN_NAME]" at bounding box center [227, 190] width 280 height 27
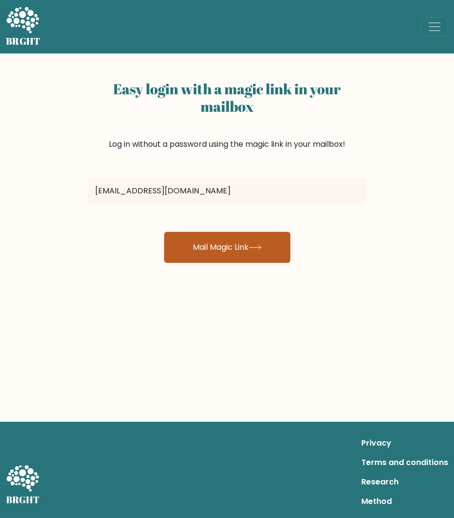
click at [242, 249] on button "Mail Magic Link" at bounding box center [227, 247] width 126 height 31
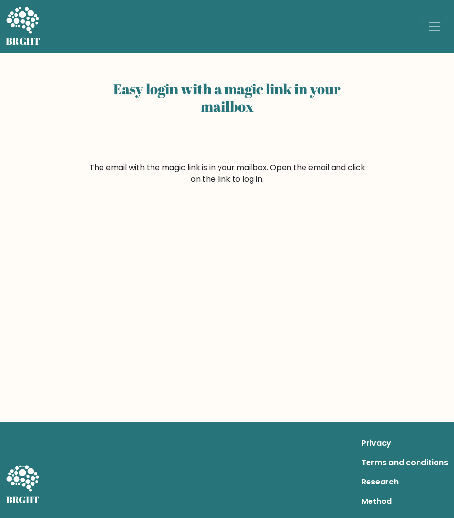
click at [401, 232] on div "Easy login with a magic link in your mailbox The email with the magic link is i…" at bounding box center [227, 237] width 454 height 368
click at [435, 24] on span "Toggle navigation" at bounding box center [434, 26] width 15 height 15
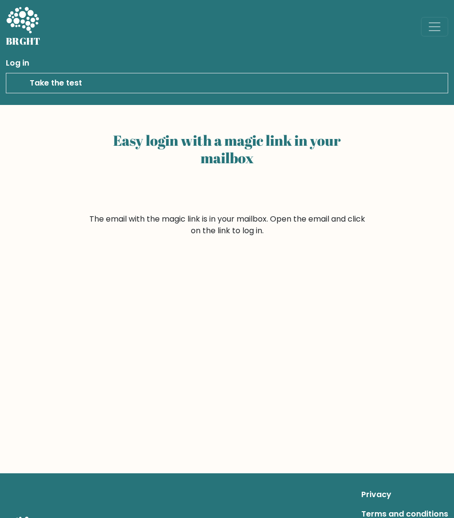
click at [18, 61] on link "Log in" at bounding box center [227, 62] width 442 height 19
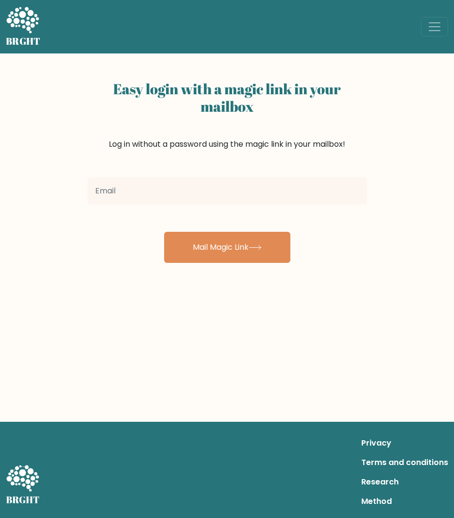
click at [184, 187] on input "email" at bounding box center [227, 190] width 280 height 27
type input "joshuacallora2022@gmail.com"
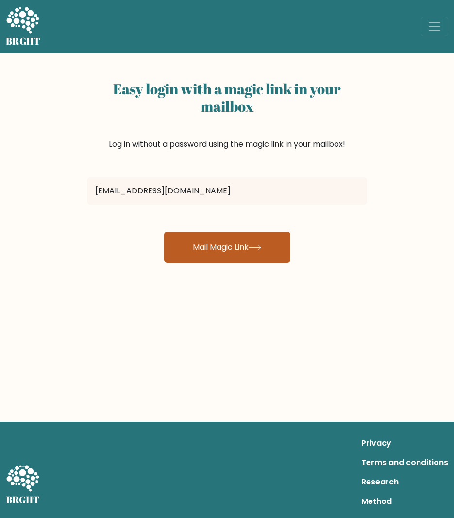
click at [221, 250] on button "Mail Magic Link" at bounding box center [227, 247] width 126 height 31
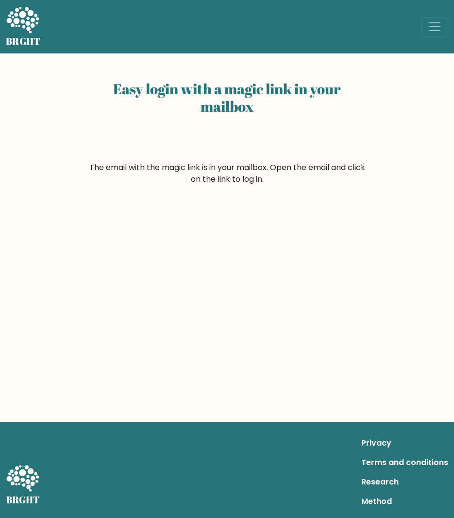
click at [410, 247] on div "Easy login with a magic link in your mailbox The email with the magic link is i…" at bounding box center [227, 237] width 454 height 368
click at [33, 32] on icon at bounding box center [23, 20] width 34 height 29
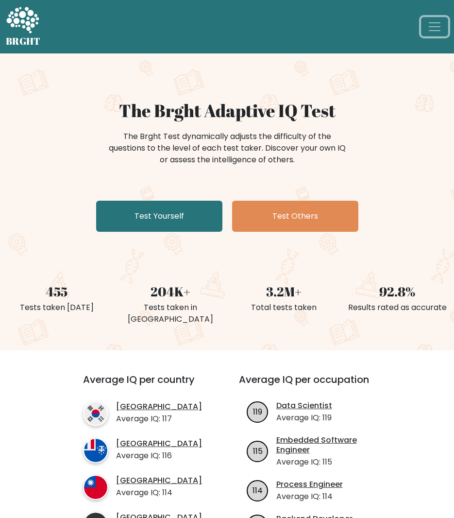
click at [433, 26] on span "Toggle navigation" at bounding box center [434, 26] width 15 height 15
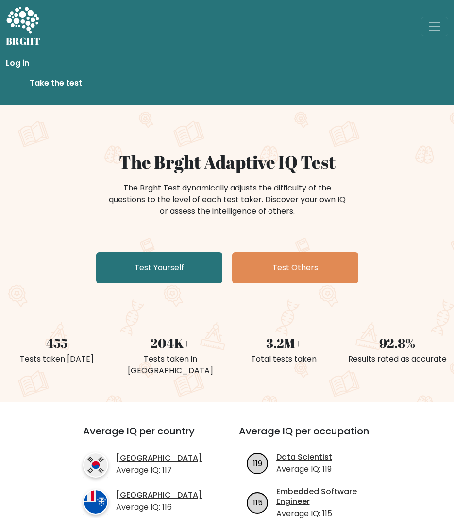
click at [16, 60] on link "Log in" at bounding box center [227, 62] width 442 height 19
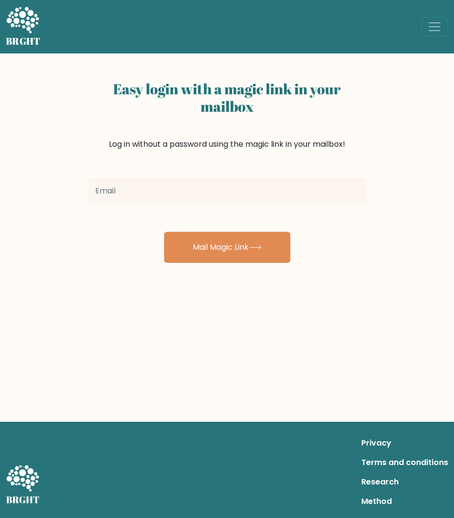
click at [229, 197] on input "email" at bounding box center [227, 190] width 280 height 27
type input "[EMAIL_ADDRESS][DOMAIN_NAME]"
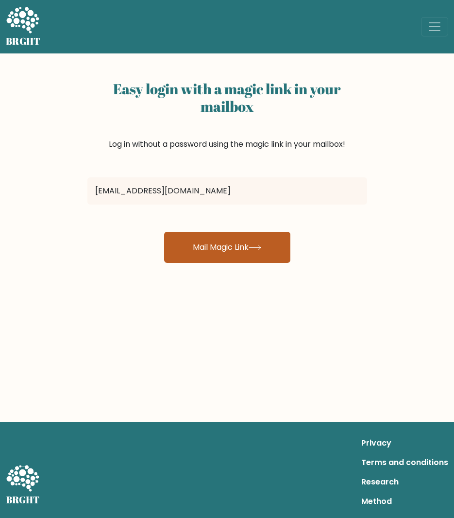
click at [214, 253] on button "Mail Magic Link" at bounding box center [227, 247] width 126 height 31
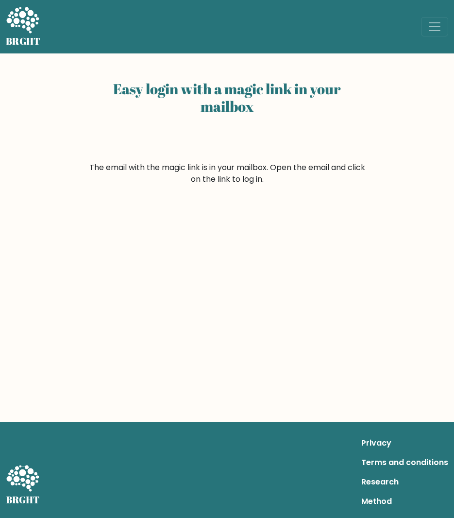
click at [371, 297] on div "Easy login with a magic link in your mailbox The email with the magic link is i…" at bounding box center [227, 237] width 454 height 368
click at [213, 167] on form "The email with the magic link is in your mailbox. Open the email and click on t…" at bounding box center [227, 173] width 280 height 23
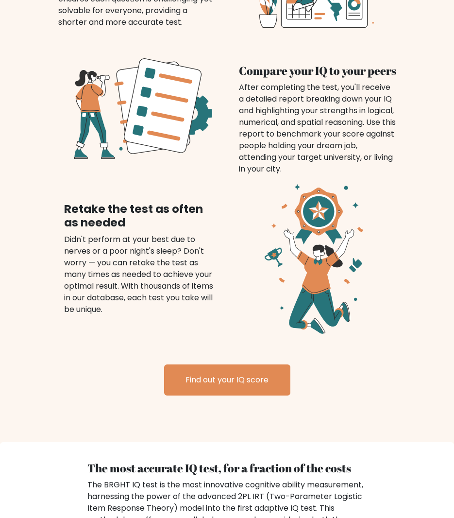
scroll to position [803, 0]
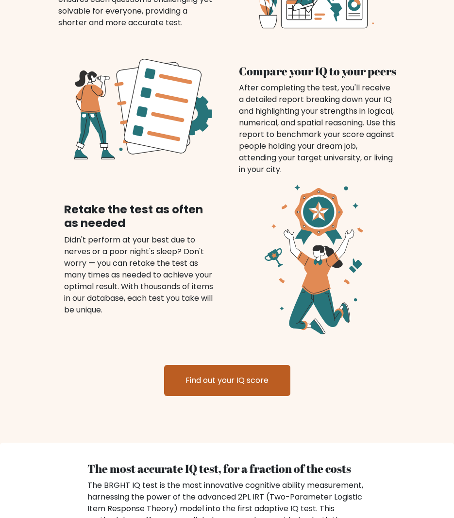
click at [237, 391] on link "Find out your IQ score" at bounding box center [227, 380] width 126 height 31
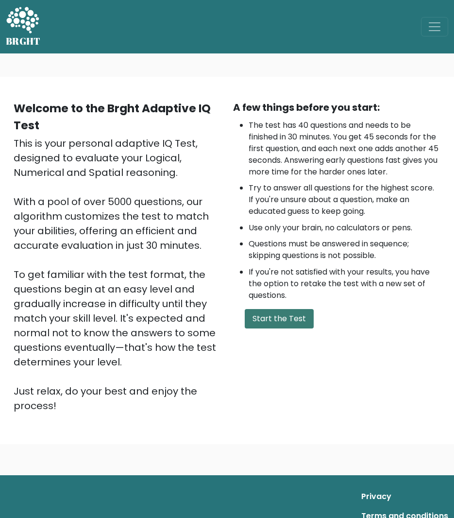
click at [274, 320] on button "Start the Test" at bounding box center [279, 318] width 69 height 19
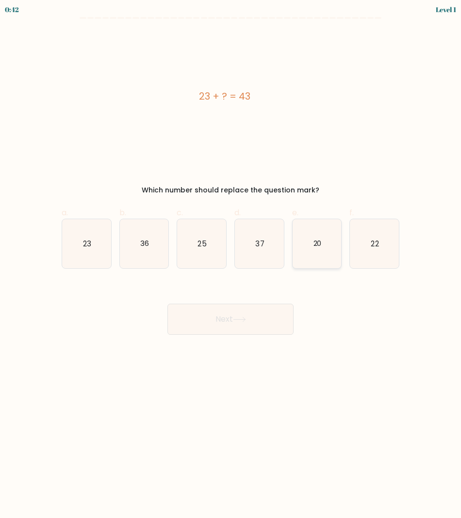
click at [310, 233] on icon "20" at bounding box center [317, 243] width 49 height 49
click at [231, 259] on input "e. 20" at bounding box center [231, 262] width 0 height 6
radio input "true"
click at [222, 324] on button "Next" at bounding box center [231, 319] width 126 height 31
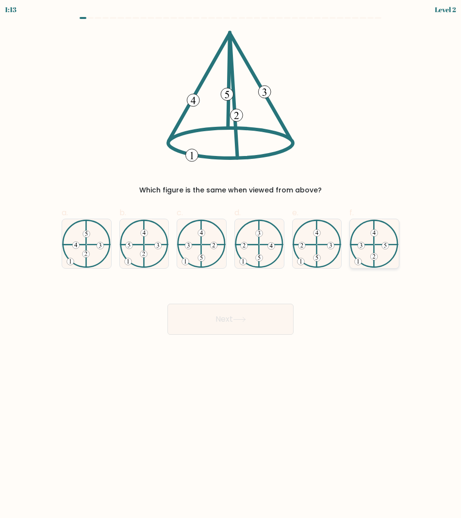
click at [384, 233] on icon at bounding box center [374, 244] width 49 height 49
click at [231, 259] on input "f." at bounding box center [231, 262] width 0 height 6
radio input "true"
click at [90, 257] on icon at bounding box center [86, 244] width 49 height 49
click at [231, 259] on input "a." at bounding box center [231, 262] width 0 height 6
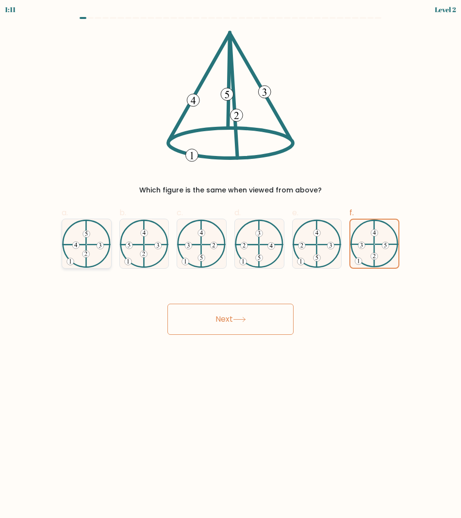
radio input "true"
click at [204, 320] on button "Next" at bounding box center [231, 319] width 126 height 31
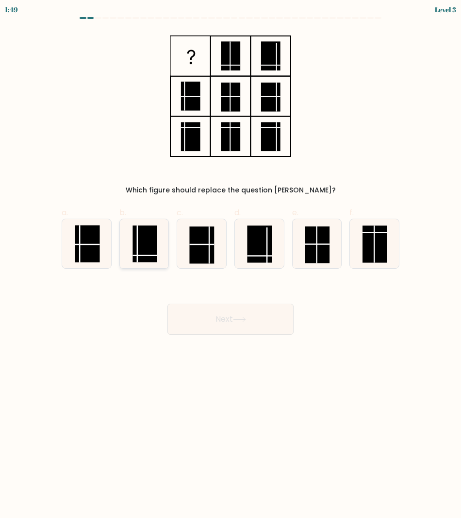
click at [144, 238] on rect at bounding box center [145, 243] width 25 height 37
click at [231, 259] on input "b." at bounding box center [231, 262] width 0 height 6
radio input "true"
click at [235, 329] on button "Next" at bounding box center [231, 319] width 126 height 31
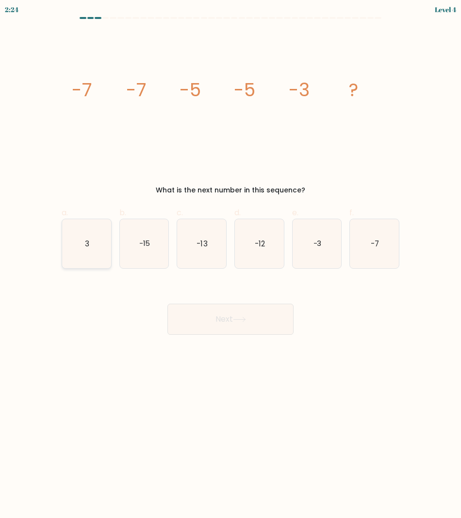
click at [75, 257] on icon "3" at bounding box center [86, 243] width 49 height 49
click at [231, 259] on input "a. 3" at bounding box center [231, 262] width 0 height 6
radio input "true"
click at [320, 246] on text "-3" at bounding box center [317, 243] width 8 height 10
click at [231, 259] on input "e. -3" at bounding box center [231, 262] width 0 height 6
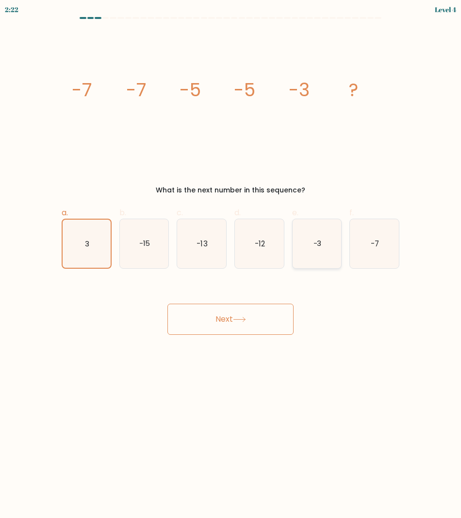
radio input "true"
click at [224, 324] on button "Next" at bounding box center [231, 319] width 126 height 31
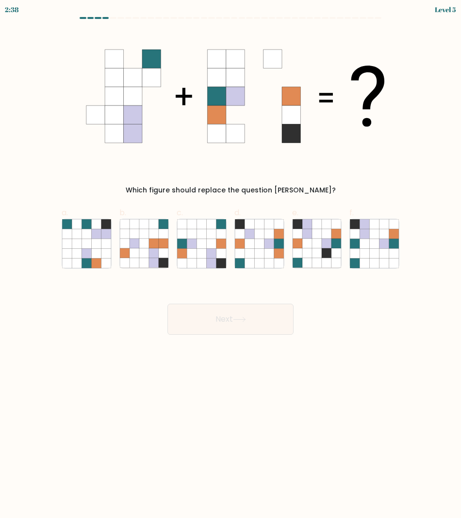
click at [264, 286] on div "Next" at bounding box center [231, 307] width 350 height 54
click at [212, 247] on icon at bounding box center [212, 243] width 10 height 10
click at [231, 259] on input "c." at bounding box center [231, 262] width 0 height 6
radio input "true"
click at [234, 324] on button "Next" at bounding box center [231, 319] width 126 height 31
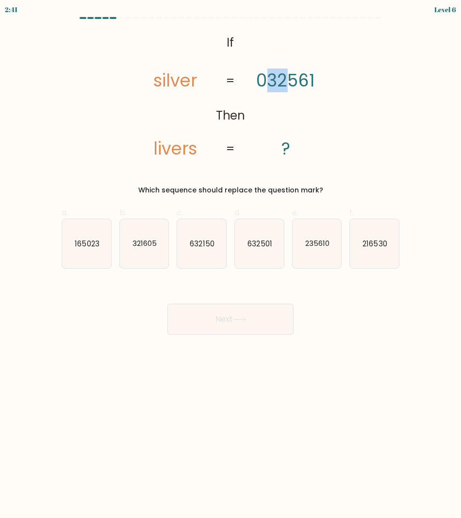
drag, startPoint x: 286, startPoint y: 85, endPoint x: 271, endPoint y: 84, distance: 15.1
click at [271, 84] on tspan "032561" at bounding box center [285, 80] width 59 height 24
click at [320, 251] on icon "235610" at bounding box center [317, 243] width 49 height 49
click at [231, 259] on input "e. 235610" at bounding box center [231, 262] width 0 height 6
radio input "true"
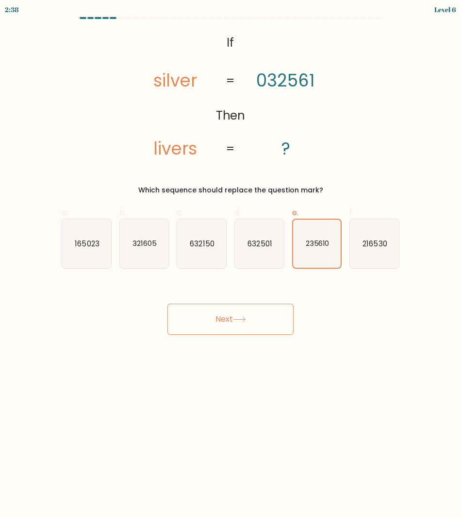
click at [236, 326] on button "Next" at bounding box center [231, 319] width 126 height 31
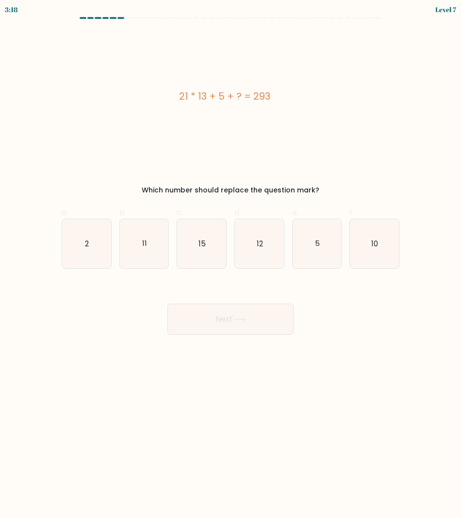
click at [271, 133] on div "21 * 13 + 5 + ? = 293" at bounding box center [225, 96] width 326 height 131
drag, startPoint x: 169, startPoint y: 91, endPoint x: 278, endPoint y: 98, distance: 109.5
click at [278, 98] on div "21 * 13 + 5 + ? = 293" at bounding box center [225, 96] width 326 height 15
copy div "21 * 13 + 5 + ? = 293"
click at [181, 239] on icon "15" at bounding box center [201, 243] width 49 height 49
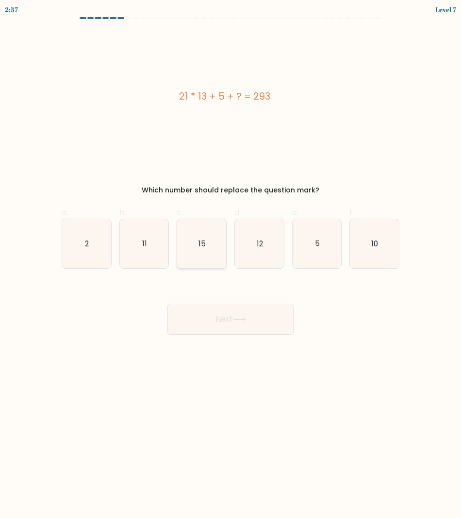
click at [231, 259] on input "c. 15" at bounding box center [231, 262] width 0 height 6
radio input "true"
click at [227, 320] on button "Next" at bounding box center [231, 319] width 126 height 31
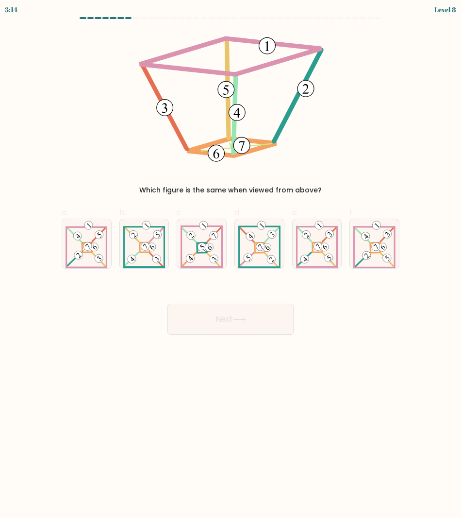
click at [263, 199] on div "a. b. c. d." at bounding box center [231, 233] width 346 height 69
click at [389, 259] on 881 at bounding box center [387, 258] width 12 height 12
click at [231, 259] on input "f." at bounding box center [231, 262] width 0 height 6
radio input "true"
click at [241, 331] on button "Next" at bounding box center [231, 319] width 126 height 31
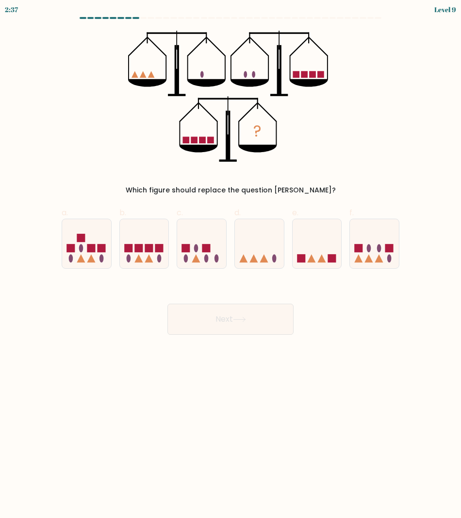
click at [457, 174] on form at bounding box center [230, 176] width 461 height 318
click at [146, 246] on rect at bounding box center [149, 248] width 8 height 8
click at [231, 259] on input "b." at bounding box center [231, 262] width 0 height 6
radio input "true"
click at [230, 311] on button "Next" at bounding box center [231, 319] width 126 height 31
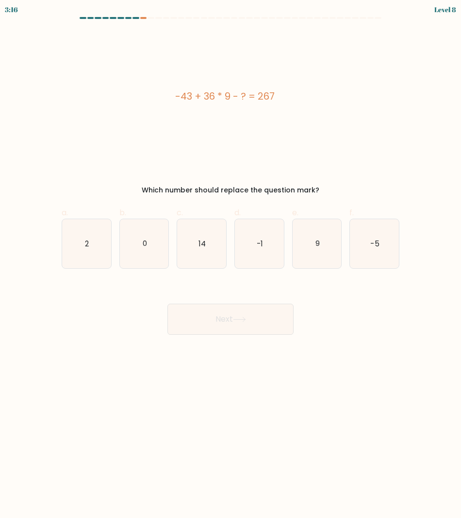
drag, startPoint x: 169, startPoint y: 86, endPoint x: 302, endPoint y: 117, distance: 136.4
click at [302, 117] on div "-43 + 36 * 9 - ? = 267" at bounding box center [225, 96] width 326 height 131
copy div "-43 + 36 * 9 - ? = 267"
click at [205, 246] on text "14" at bounding box center [202, 243] width 7 height 10
click at [231, 259] on input "c. 14" at bounding box center [231, 262] width 0 height 6
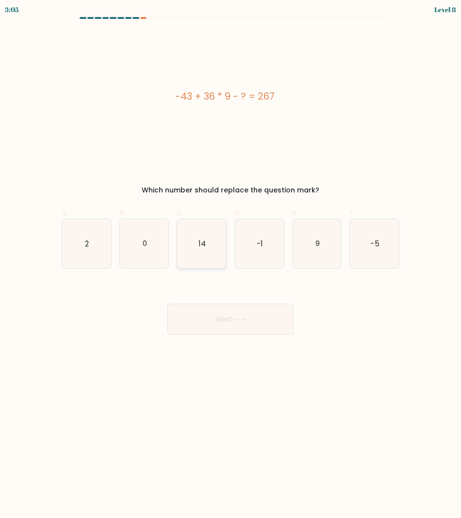
radio input "true"
click at [236, 323] on button "Next" at bounding box center [231, 319] width 126 height 31
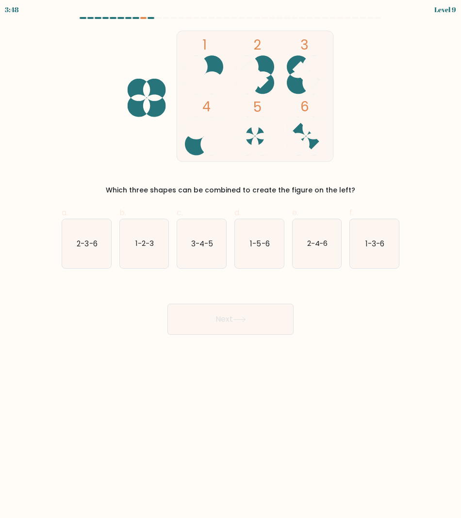
click at [189, 493] on body "3:48 Level 9" at bounding box center [230, 259] width 461 height 518
click at [108, 247] on icon "2-3-6" at bounding box center [86, 243] width 49 height 49
click at [231, 259] on input "a. 2-3-6" at bounding box center [231, 262] width 0 height 6
radio input "true"
click at [225, 315] on button "Next" at bounding box center [231, 319] width 126 height 31
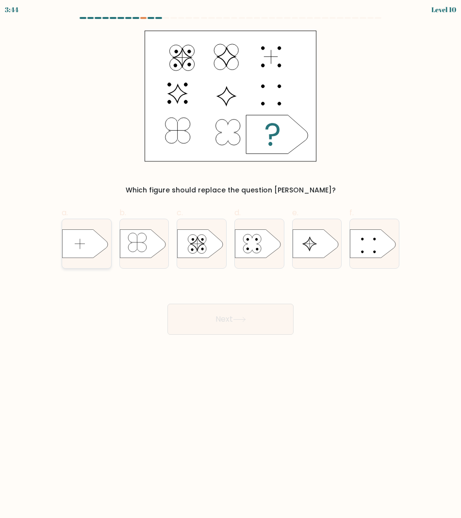
click at [71, 255] on icon at bounding box center [85, 243] width 46 height 29
click at [231, 259] on input "a." at bounding box center [231, 262] width 0 height 6
radio input "true"
click at [95, 258] on div at bounding box center [87, 244] width 50 height 50
click at [231, 259] on input "a." at bounding box center [231, 262] width 0 height 6
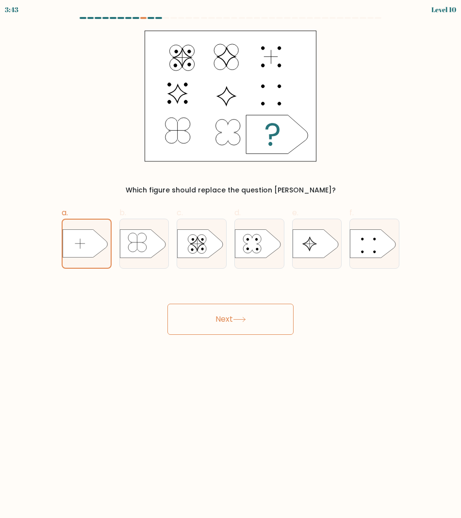
click at [255, 318] on button "Next" at bounding box center [231, 319] width 126 height 31
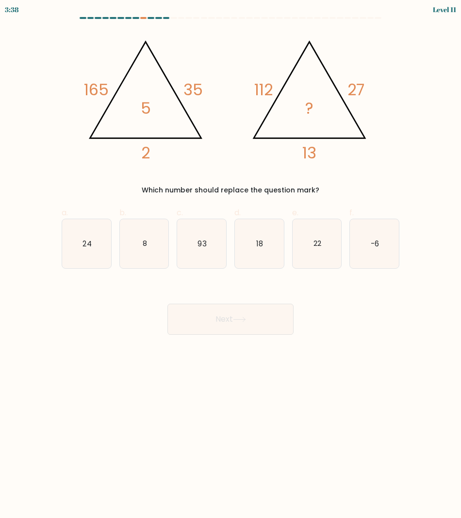
click at [217, 367] on body "3:38 Level 11" at bounding box center [230, 259] width 461 height 518
click at [217, 367] on body "2:48 Level 11" at bounding box center [230, 259] width 461 height 518
click at [126, 453] on body "2:34 Level 11" at bounding box center [230, 259] width 461 height 518
drag, startPoint x: 61, startPoint y: 449, endPoint x: 65, endPoint y: 452, distance: 5.5
click at [65, 452] on body "2:30 Level 11" at bounding box center [230, 259] width 461 height 518
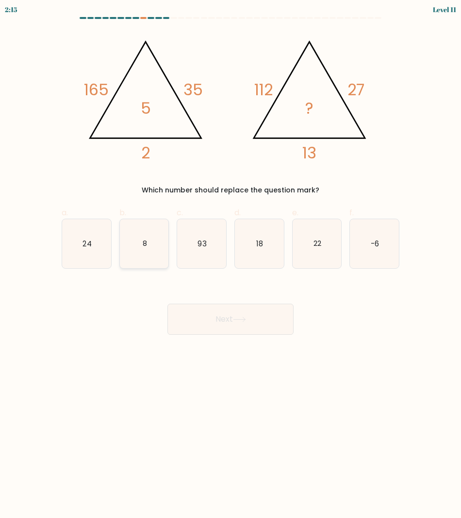
click at [143, 244] on text "8" at bounding box center [144, 243] width 4 height 10
click at [231, 259] on input "b. 8" at bounding box center [231, 262] width 0 height 6
radio input "true"
click at [234, 317] on button "Next" at bounding box center [231, 319] width 126 height 31
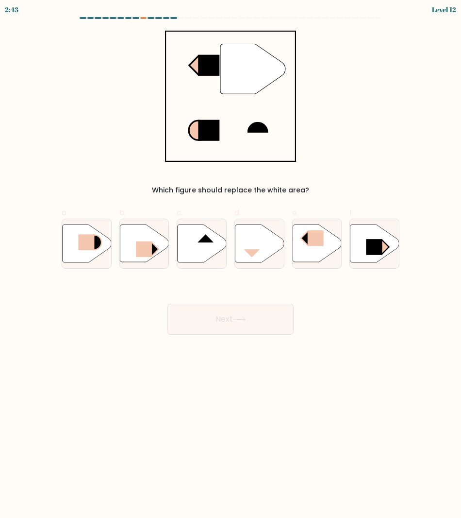
click at [208, 413] on body "2:43 Level 12" at bounding box center [230, 259] width 461 height 518
click at [205, 244] on icon at bounding box center [202, 242] width 49 height 37
click at [231, 259] on input "c." at bounding box center [231, 262] width 0 height 6
radio input "true"
click at [233, 315] on button "Next" at bounding box center [231, 319] width 126 height 31
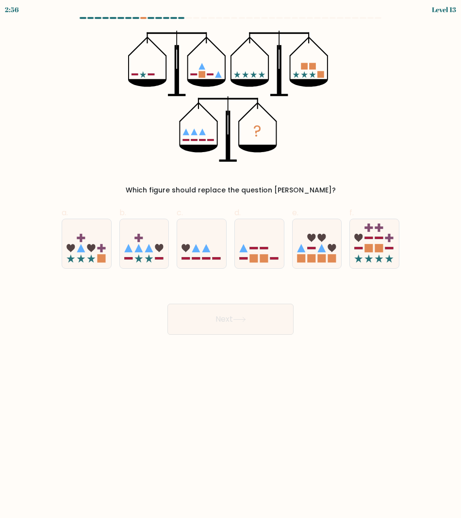
click at [321, 380] on body "2:56 Level 13" at bounding box center [230, 259] width 461 height 518
click at [321, 380] on body "2:38 Level 13" at bounding box center [230, 259] width 461 height 518
click at [108, 433] on body "2:26 Level 13" at bounding box center [230, 259] width 461 height 518
click at [252, 261] on rect at bounding box center [254, 258] width 8 height 8
click at [231, 261] on input "d." at bounding box center [231, 262] width 0 height 6
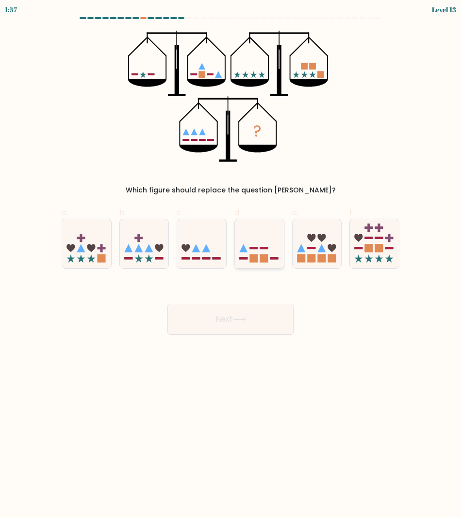
radio input "true"
click at [239, 313] on button "Next" at bounding box center [231, 319] width 126 height 31
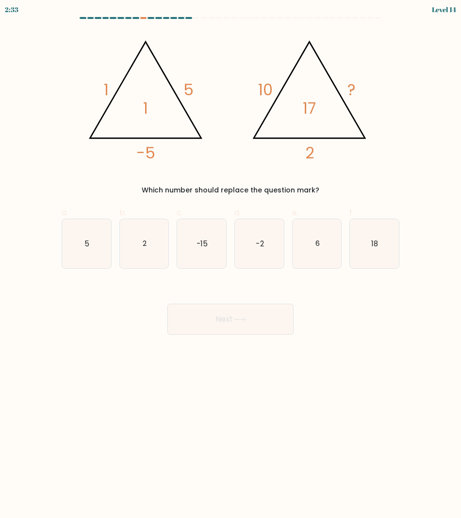
click at [322, 453] on body "2:33 Level 14" at bounding box center [230, 259] width 461 height 518
click at [206, 392] on body "1:56 Level 14" at bounding box center [230, 259] width 461 height 518
click at [190, 445] on body "1:12 Level 14" at bounding box center [230, 259] width 461 height 518
click at [200, 242] on text "-15" at bounding box center [202, 243] width 11 height 10
click at [231, 259] on input "c. -15" at bounding box center [231, 262] width 0 height 6
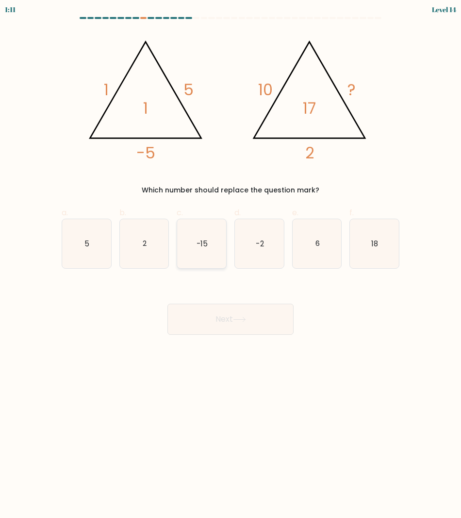
radio input "true"
click at [229, 319] on button "Next" at bounding box center [231, 319] width 126 height 31
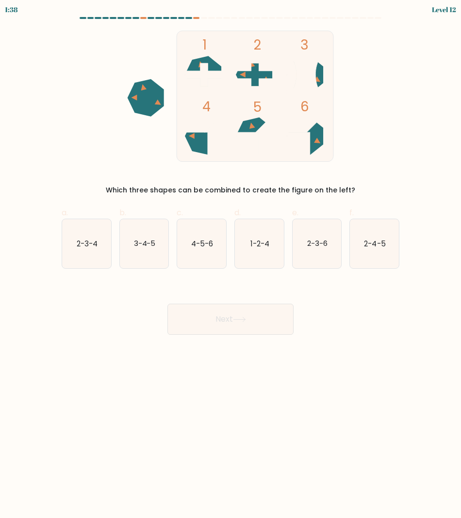
click at [288, 71] on icon at bounding box center [292, 74] width 10 height 38
click at [197, 244] on text "4-5-6" at bounding box center [202, 243] width 22 height 10
click at [231, 259] on input "c. 4-5-6" at bounding box center [231, 262] width 0 height 6
radio input "true"
click at [229, 309] on button "Next" at bounding box center [231, 319] width 126 height 31
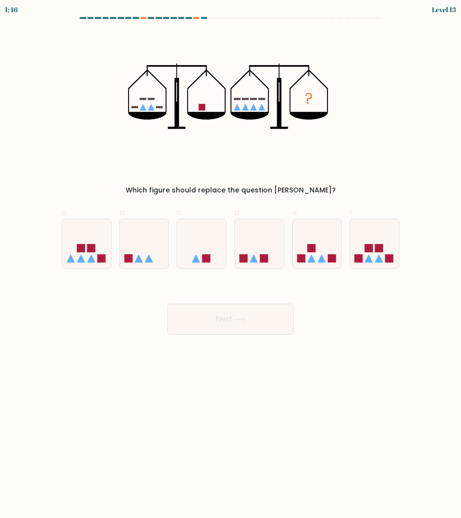
click at [89, 452] on body "1:46 Level 13" at bounding box center [230, 259] width 461 height 518
click at [74, 241] on icon at bounding box center [86, 243] width 49 height 40
click at [231, 259] on input "a." at bounding box center [231, 262] width 0 height 6
radio input "true"
click at [210, 324] on button "Next" at bounding box center [231, 319] width 126 height 31
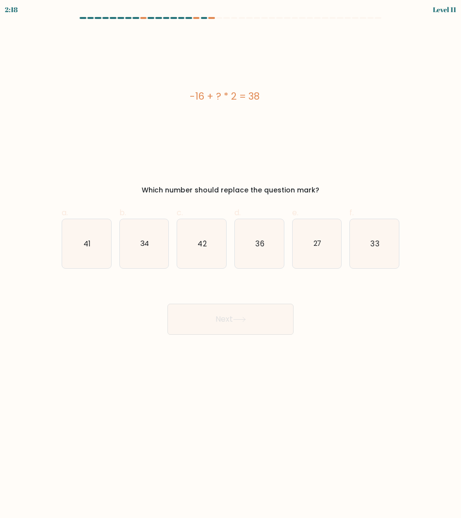
click at [170, 488] on body "2:18 Level 11" at bounding box center [230, 259] width 461 height 518
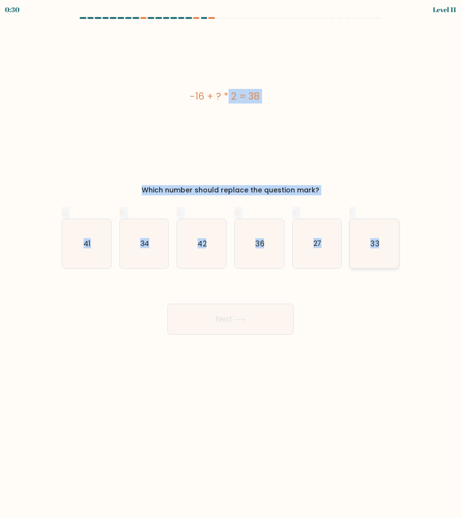
drag, startPoint x: 44, startPoint y: 75, endPoint x: 397, endPoint y: 245, distance: 392.1
click at [397, 245] on form "a." at bounding box center [230, 176] width 461 height 318
copy form "-16 + ? * 2 = 38 Which number should replace the question mark? a. 41 b. 34 c. …"
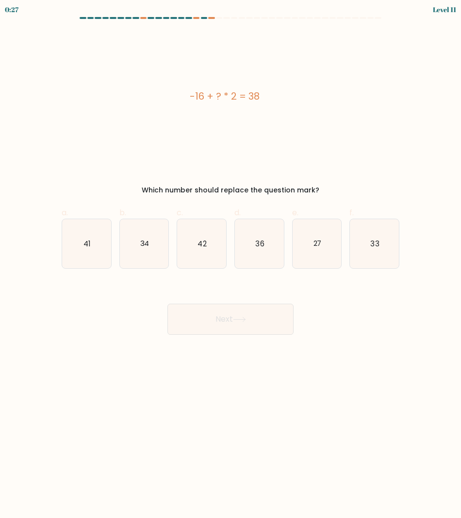
click at [138, 436] on body "0:27 Level 11" at bounding box center [230, 259] width 461 height 518
click at [327, 247] on icon "27" at bounding box center [317, 243] width 49 height 49
click at [231, 259] on input "e. 27" at bounding box center [231, 262] width 0 height 6
radio input "true"
click at [220, 320] on button "Next" at bounding box center [231, 319] width 126 height 31
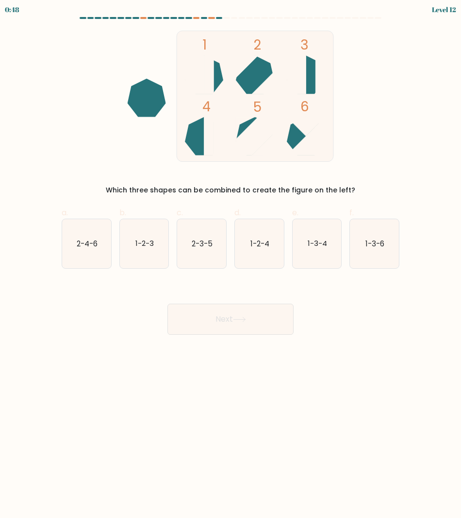
click at [264, 93] on icon at bounding box center [263, 82] width 22 height 22
click at [320, 257] on icon "1-3-4" at bounding box center [317, 243] width 49 height 49
click at [231, 259] on input "e. 1-3-4" at bounding box center [231, 262] width 0 height 6
radio input "true"
click at [228, 328] on button "Next" at bounding box center [231, 319] width 126 height 31
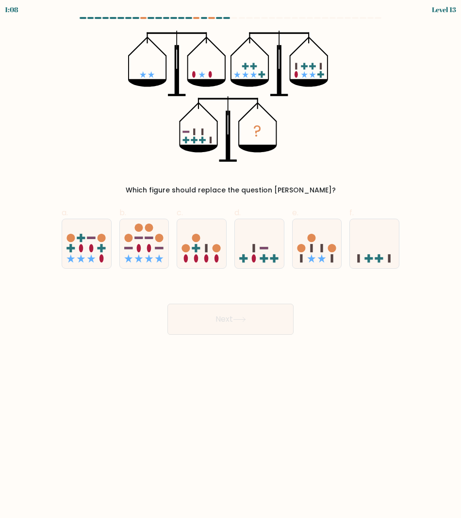
drag, startPoint x: 281, startPoint y: 434, endPoint x: 299, endPoint y: 437, distance: 18.7
click at [281, 434] on body "1:08 Level 13" at bounding box center [230, 259] width 461 height 518
click at [339, 244] on icon at bounding box center [317, 243] width 49 height 40
click at [231, 259] on input "e." at bounding box center [231, 262] width 0 height 6
radio input "true"
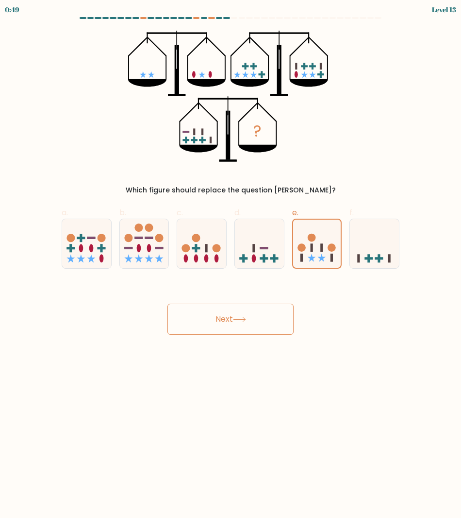
click at [243, 315] on button "Next" at bounding box center [231, 319] width 126 height 31
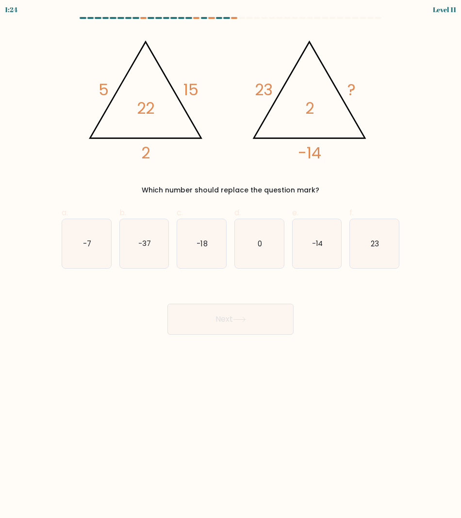
click at [221, 451] on body "1:24 Level 11" at bounding box center [230, 259] width 461 height 518
click at [221, 451] on body "1:13 Level 11" at bounding box center [230, 259] width 461 height 518
click at [92, 246] on icon "-7" at bounding box center [86, 243] width 49 height 49
click at [231, 259] on input "a. -7" at bounding box center [231, 262] width 0 height 6
radio input "true"
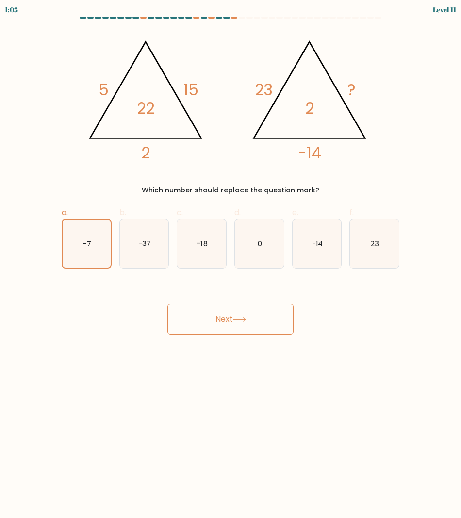
click at [243, 323] on button "Next" at bounding box center [231, 319] width 126 height 31
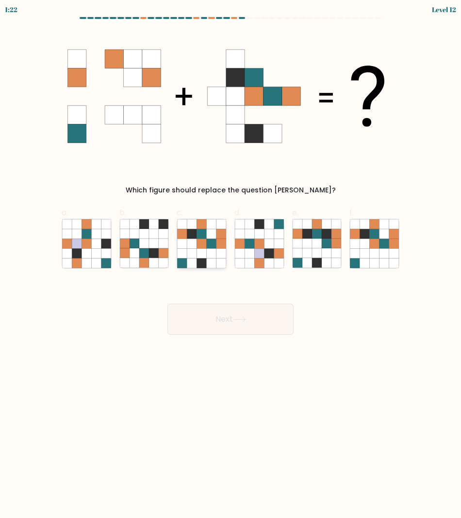
click at [207, 242] on icon at bounding box center [212, 243] width 10 height 10
click at [231, 259] on input "c." at bounding box center [231, 262] width 0 height 6
radio input "true"
click at [227, 323] on button "Next" at bounding box center [231, 319] width 126 height 31
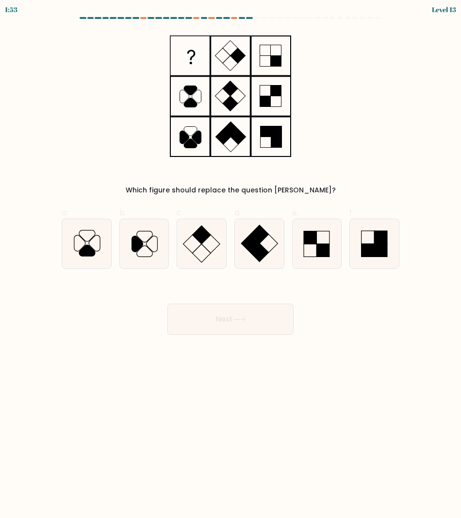
click at [343, 141] on div "Which figure should replace the question mark?" at bounding box center [231, 113] width 350 height 165
click at [101, 251] on icon at bounding box center [86, 243] width 49 height 49
click at [231, 259] on input "a." at bounding box center [231, 262] width 0 height 6
radio input "true"
click at [232, 303] on div "Next" at bounding box center [231, 307] width 350 height 54
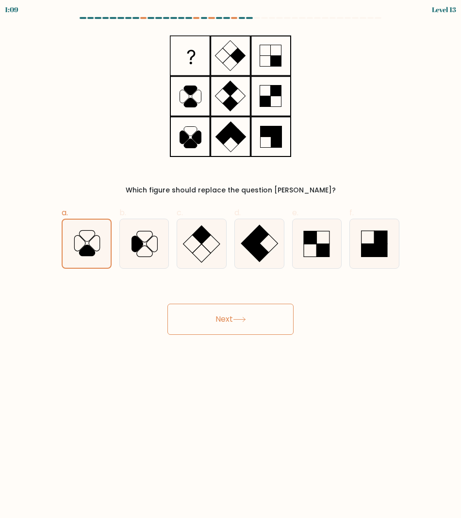
click at [233, 324] on button "Next" at bounding box center [231, 319] width 126 height 31
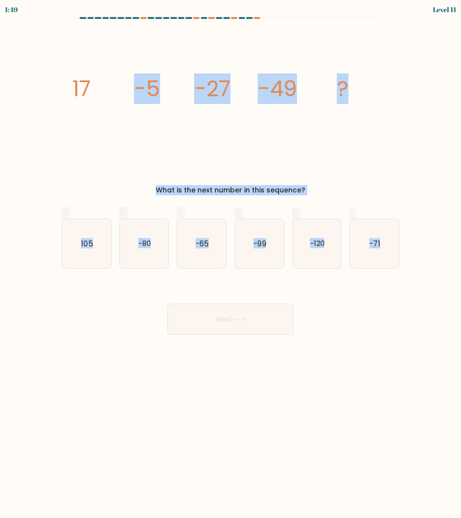
drag, startPoint x: 40, startPoint y: 69, endPoint x: 417, endPoint y: 238, distance: 412.9
click at [417, 238] on form at bounding box center [230, 176] width 461 height 318
copy form "-5 -27 -49 ? What is the next number in this sequence? a. 105 b. -80 c. -65 d. …"
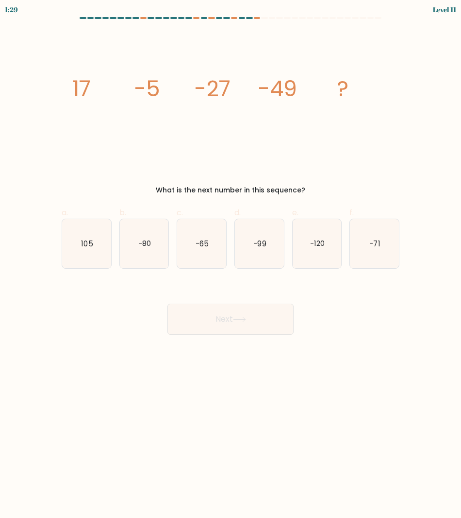
click at [360, 363] on body "1:29 Level 11" at bounding box center [230, 259] width 461 height 518
click at [368, 236] on icon "-71" at bounding box center [374, 243] width 49 height 49
click at [231, 259] on input "f. -71" at bounding box center [231, 262] width 0 height 6
radio input "true"
click at [238, 321] on icon at bounding box center [239, 319] width 13 height 5
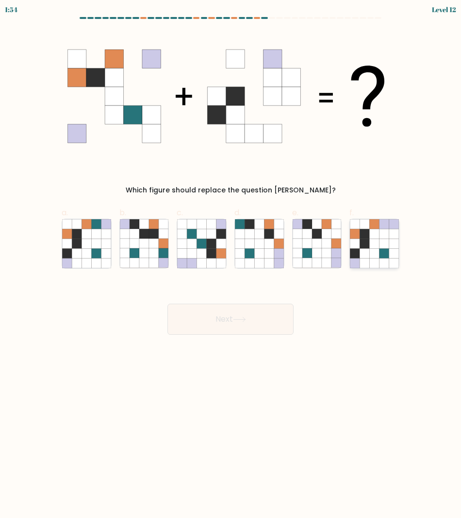
click at [370, 239] on icon at bounding box center [365, 243] width 10 height 10
click at [231, 259] on input "f." at bounding box center [231, 262] width 0 height 6
radio input "true"
click at [220, 327] on button "Next" at bounding box center [231, 319] width 126 height 31
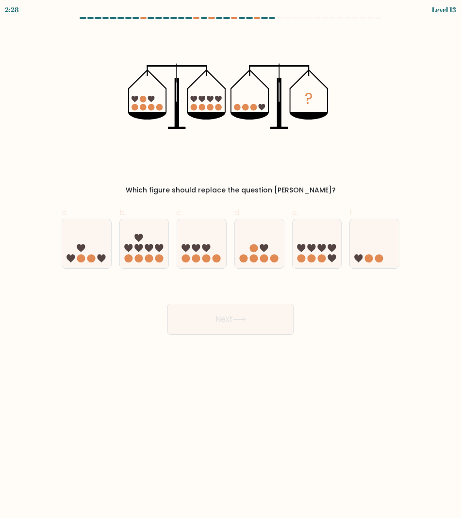
click at [305, 156] on icon "?" at bounding box center [230, 96] width 205 height 131
click at [95, 261] on icon at bounding box center [86, 243] width 49 height 40
click at [231, 261] on input "a." at bounding box center [231, 262] width 0 height 6
radio input "true"
click at [249, 319] on button "Next" at bounding box center [231, 319] width 126 height 31
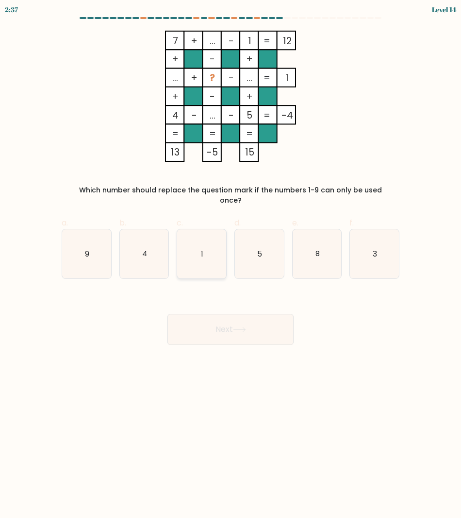
click at [204, 247] on icon "1" at bounding box center [201, 253] width 49 height 49
click at [231, 259] on input "c. 1" at bounding box center [231, 262] width 0 height 6
radio input "true"
click at [235, 315] on button "Next" at bounding box center [231, 329] width 126 height 31
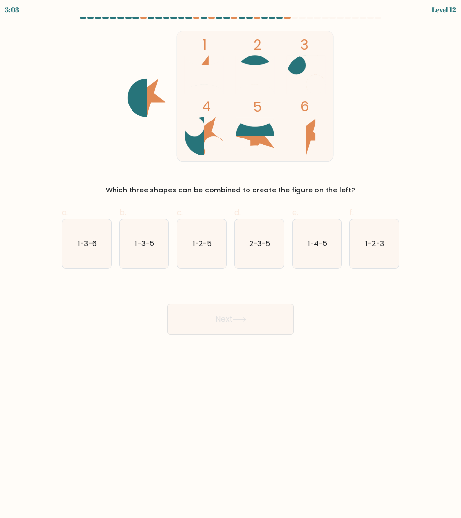
click at [249, 125] on icon at bounding box center [255, 122] width 38 height 10
click at [209, 244] on text "1-2-5" at bounding box center [202, 243] width 19 height 10
click at [231, 259] on input "c. 1-2-5" at bounding box center [231, 262] width 0 height 6
radio input "true"
click at [228, 314] on button "Next" at bounding box center [231, 319] width 126 height 31
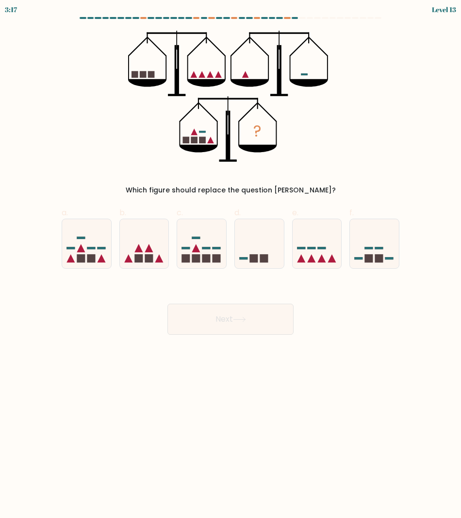
click at [143, 325] on div "Next" at bounding box center [231, 307] width 350 height 54
click at [99, 454] on body "3:01 Level 13" at bounding box center [230, 259] width 461 height 518
click at [113, 233] on div "a." at bounding box center [87, 238] width 58 height 62
click at [95, 243] on icon at bounding box center [86, 243] width 49 height 40
click at [231, 259] on input "a." at bounding box center [231, 262] width 0 height 6
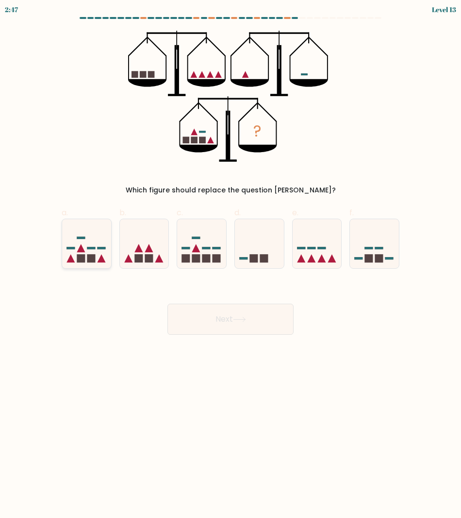
radio input "true"
click at [223, 314] on button "Next" at bounding box center [231, 319] width 126 height 31
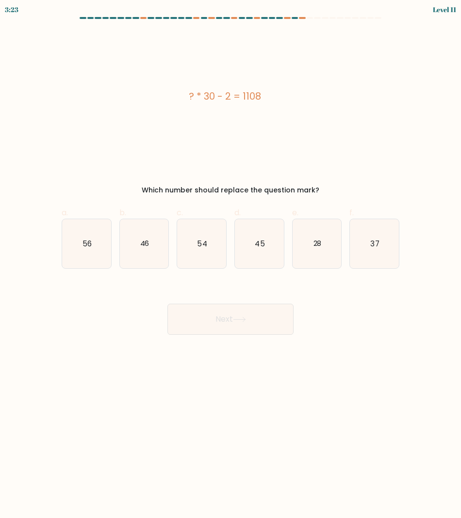
click at [211, 471] on body "3:23 Level 11" at bounding box center [230, 259] width 461 height 518
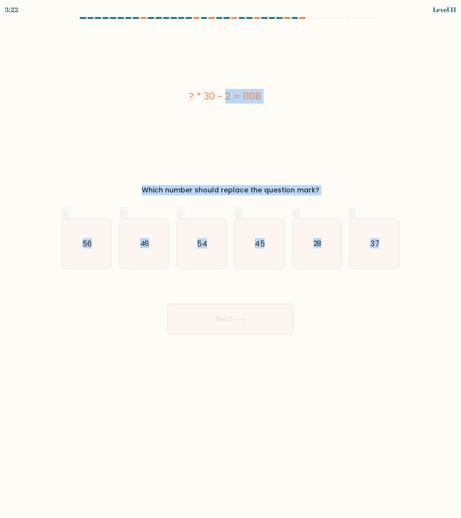
drag, startPoint x: 43, startPoint y: 71, endPoint x: 412, endPoint y: 258, distance: 413.6
click at [412, 258] on form "a." at bounding box center [230, 176] width 461 height 318
copy form "? * 30 - 2 = 1108 Which number should replace the question mark? a. 56 b. 46 c.…"
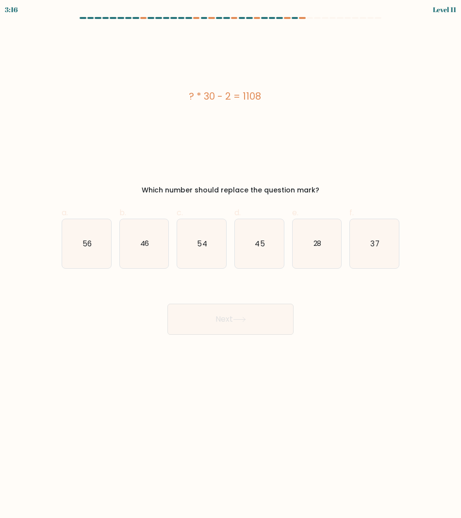
click at [105, 413] on body "3:16 Level 11" at bounding box center [230, 259] width 461 height 518
click at [368, 252] on icon "37" at bounding box center [374, 243] width 49 height 49
click at [231, 259] on input "f. 37" at bounding box center [231, 262] width 0 height 6
radio input "true"
click at [242, 313] on button "Next" at bounding box center [231, 319] width 126 height 31
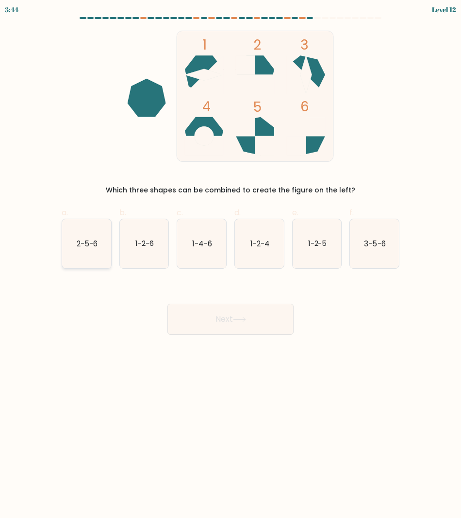
click at [95, 238] on text "2-5-6" at bounding box center [87, 243] width 21 height 10
click at [231, 259] on input "a. 2-5-6" at bounding box center [231, 262] width 0 height 6
radio input "true"
click at [228, 314] on button "Next" at bounding box center [231, 319] width 126 height 31
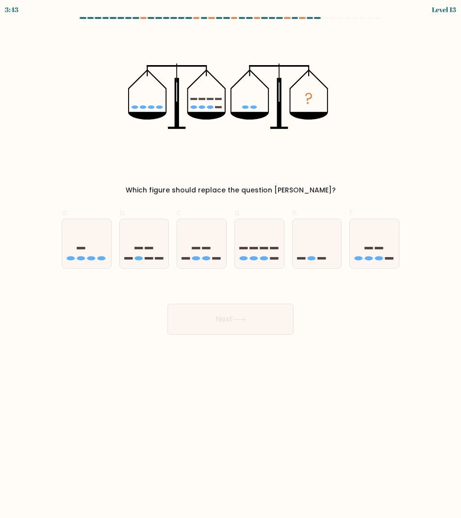
click at [228, 314] on button "Next" at bounding box center [231, 319] width 126 height 31
click at [359, 375] on body "4:20 Level 13" at bounding box center [230, 259] width 461 height 518
click at [320, 252] on icon at bounding box center [317, 243] width 49 height 40
click at [231, 259] on input "e." at bounding box center [231, 262] width 0 height 6
radio input "true"
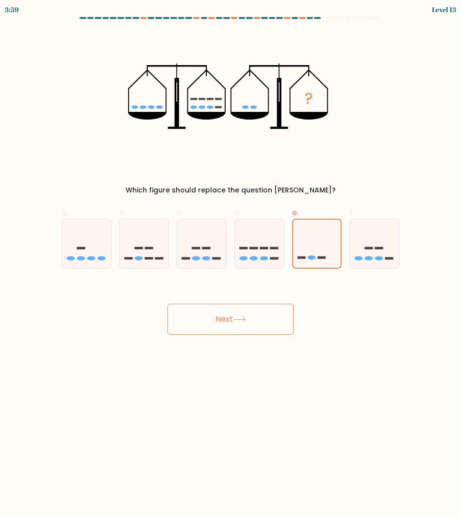
click at [235, 308] on button "Next" at bounding box center [231, 319] width 126 height 31
click at [227, 320] on button "Next" at bounding box center [231, 319] width 126 height 31
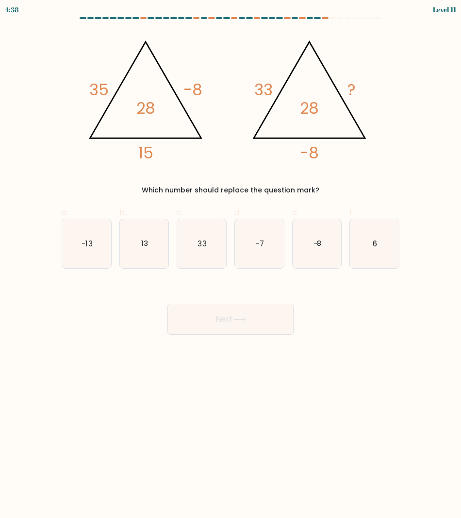
click at [270, 397] on body "4:38 Level 11" at bounding box center [230, 259] width 461 height 518
click at [163, 162] on div "@import url('https://fonts.googleapis.com/css?family=Abril+Fatface:400,100,100i…" at bounding box center [231, 113] width 350 height 165
click at [90, 443] on body "4:05 Level 11" at bounding box center [230, 259] width 461 height 518
click at [140, 244] on icon "13" at bounding box center [144, 243] width 49 height 49
click at [231, 259] on input "b. 13" at bounding box center [231, 262] width 0 height 6
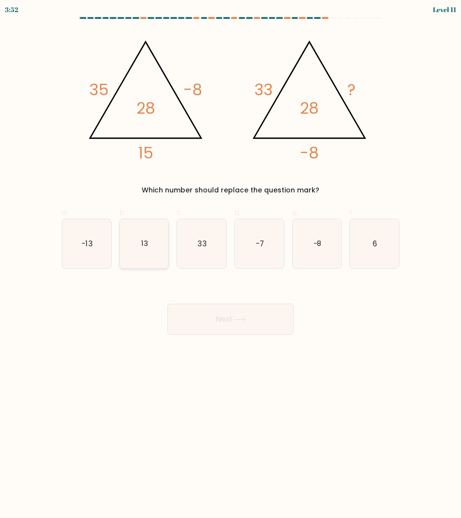
radio input "true"
click at [231, 322] on button "Next" at bounding box center [231, 319] width 126 height 31
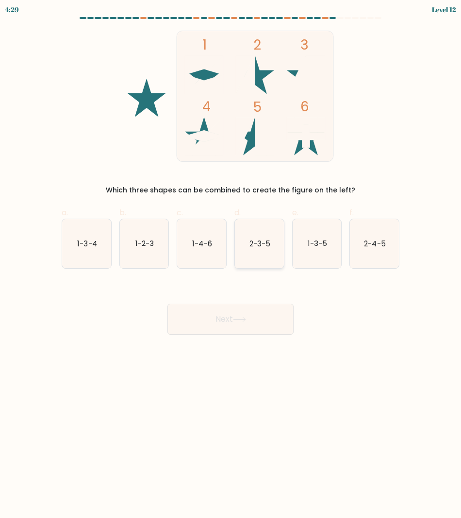
click at [271, 256] on icon "2-3-5" at bounding box center [259, 243] width 49 height 49
click at [231, 259] on input "d. 2-3-5" at bounding box center [231, 262] width 0 height 6
radio input "true"
click at [239, 331] on button "Next" at bounding box center [231, 319] width 126 height 31
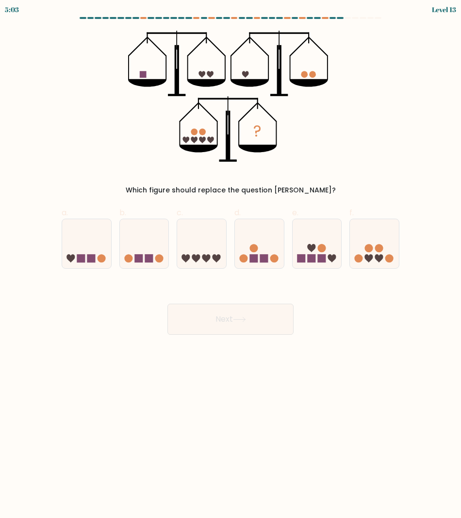
click at [235, 401] on body "5:03 Level 13" at bounding box center [230, 259] width 461 height 518
click at [138, 388] on body "4:29 Level 13" at bounding box center [230, 259] width 461 height 518
click at [199, 249] on icon at bounding box center [201, 243] width 49 height 40
click at [231, 259] on input "c." at bounding box center [231, 262] width 0 height 6
radio input "true"
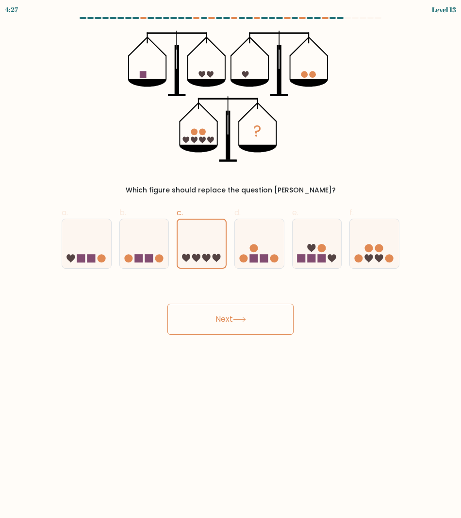
click at [228, 321] on button "Next" at bounding box center [231, 319] width 126 height 31
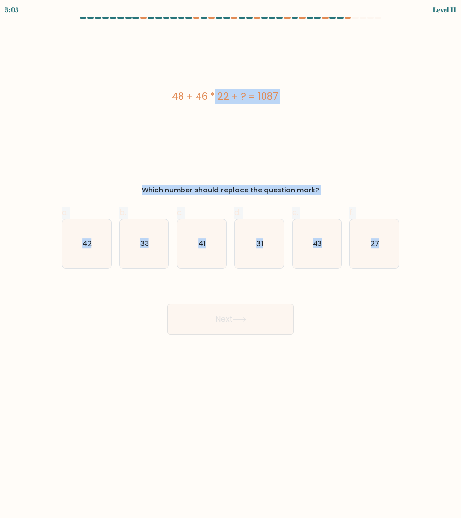
drag, startPoint x: 124, startPoint y: 95, endPoint x: 444, endPoint y: 242, distance: 351.8
click at [444, 242] on form "a." at bounding box center [230, 176] width 461 height 318
copy form "48 + 46 * 22 + ? = 1087 Which number should replace the question mark? a. 42 b.…"
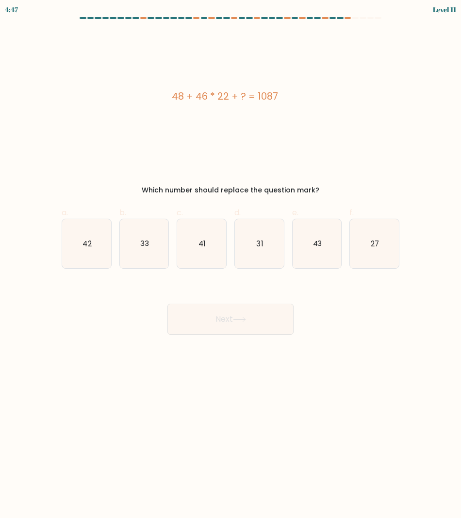
click at [93, 330] on div "Next" at bounding box center [231, 307] width 350 height 54
click at [374, 250] on icon "27" at bounding box center [374, 243] width 49 height 49
click at [231, 259] on input "f. 27" at bounding box center [231, 262] width 0 height 6
radio input "true"
click at [227, 322] on button "Next" at bounding box center [231, 319] width 126 height 31
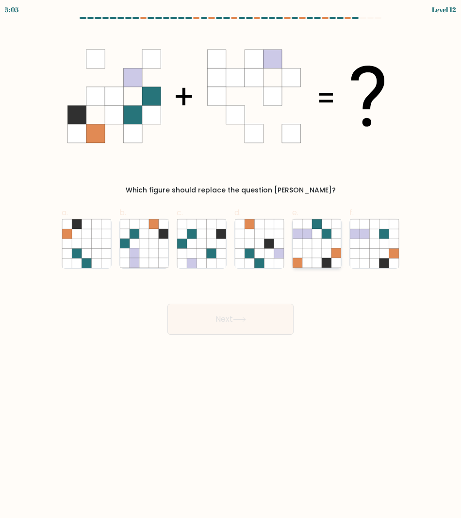
click at [309, 257] on icon at bounding box center [308, 253] width 10 height 10
click at [231, 259] on input "e." at bounding box center [231, 262] width 0 height 6
radio input "true"
click at [158, 247] on icon at bounding box center [154, 243] width 10 height 10
click at [231, 259] on input "b." at bounding box center [231, 262] width 0 height 6
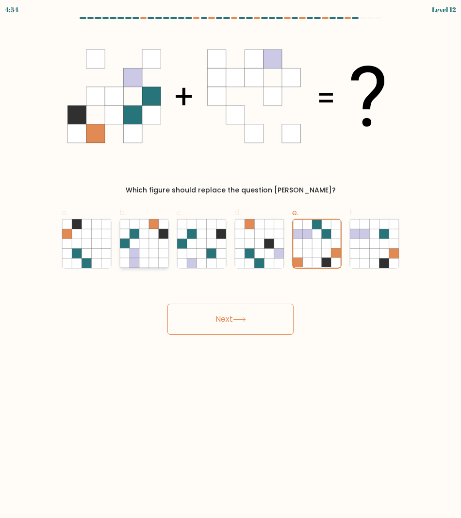
radio input "true"
click at [158, 247] on icon at bounding box center [154, 244] width 10 height 10
click at [231, 259] on input "b." at bounding box center [231, 262] width 0 height 6
click at [217, 324] on button "Next" at bounding box center [231, 319] width 126 height 31
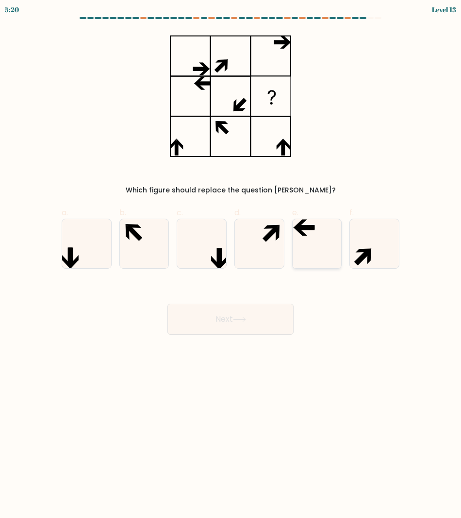
click at [323, 249] on icon at bounding box center [317, 243] width 49 height 49
click at [231, 259] on input "e." at bounding box center [231, 262] width 0 height 6
radio input "true"
click at [246, 327] on button "Next" at bounding box center [231, 319] width 126 height 31
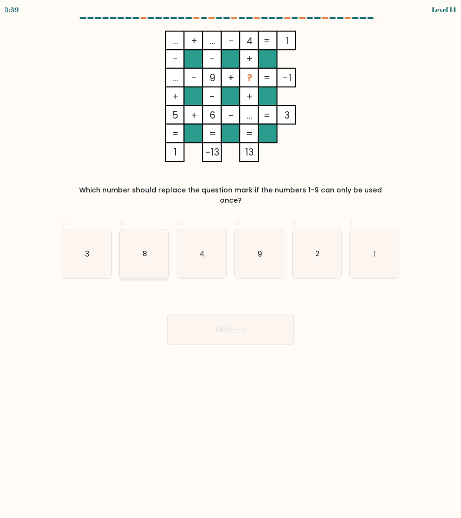
click at [163, 243] on icon "8" at bounding box center [144, 253] width 49 height 49
click at [231, 259] on input "b. 8" at bounding box center [231, 262] width 0 height 6
radio input "true"
click at [230, 314] on button "Next" at bounding box center [231, 329] width 126 height 31
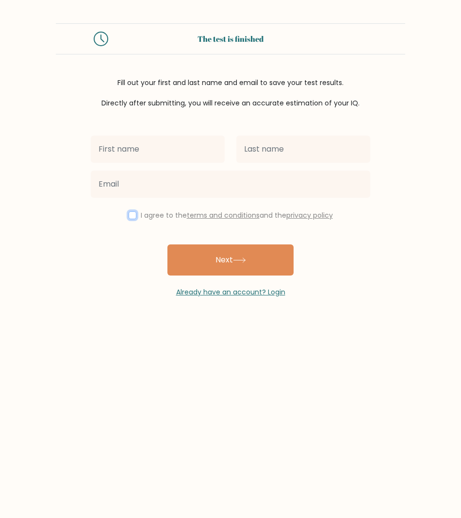
click at [130, 218] on input "checkbox" at bounding box center [133, 215] width 8 height 8
checkbox input "true"
click at [142, 167] on div at bounding box center [230, 184] width 291 height 35
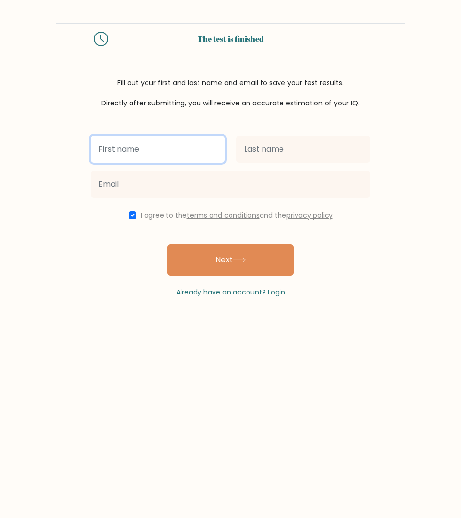
click at [142, 162] on input "text" at bounding box center [158, 149] width 134 height 27
type input "[PERSON_NAME]"
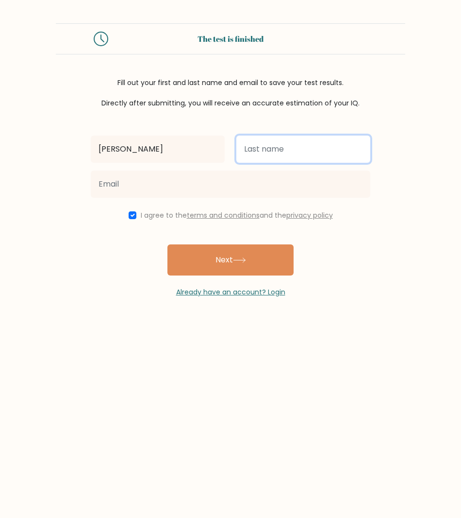
click at [241, 159] on input "text" at bounding box center [304, 149] width 134 height 27
type input "F"
type input "c"
click at [241, 159] on input "C" at bounding box center [304, 149] width 134 height 27
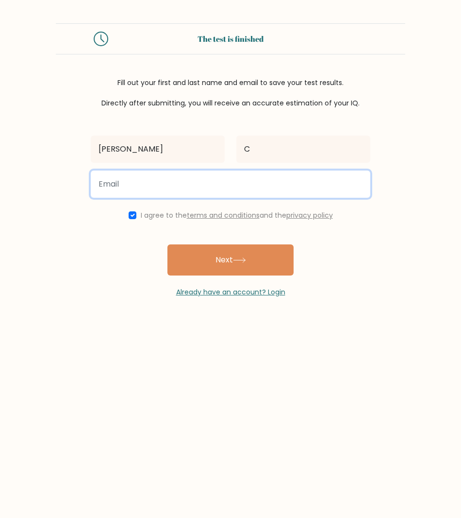
click at [213, 181] on input "email" at bounding box center [231, 183] width 280 height 27
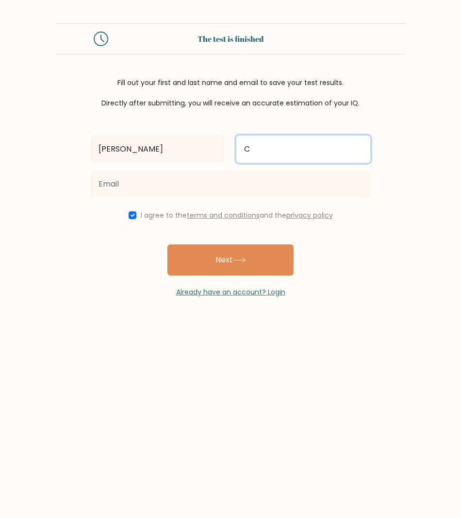
click at [265, 159] on input "C" at bounding box center [304, 149] width 134 height 27
type input "Callora"
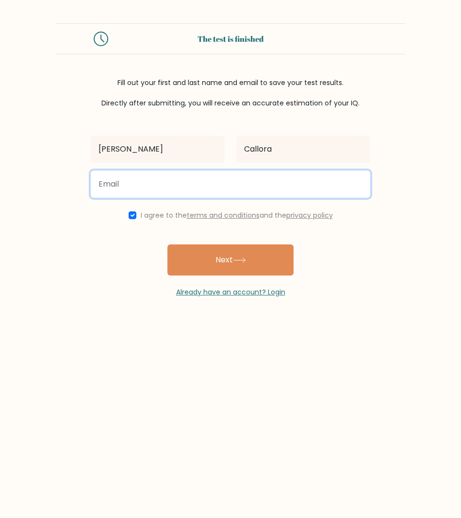
type input "q"
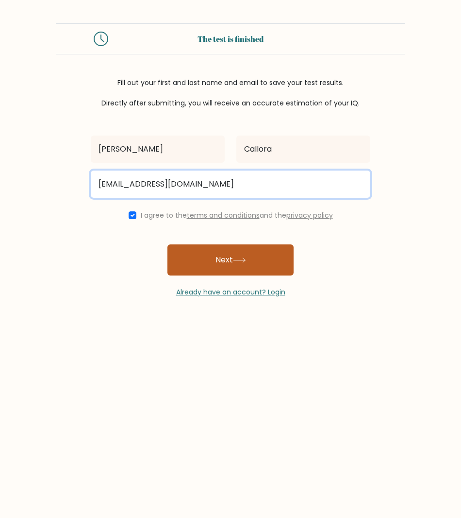
type input "joshuacallora@gmail.com"
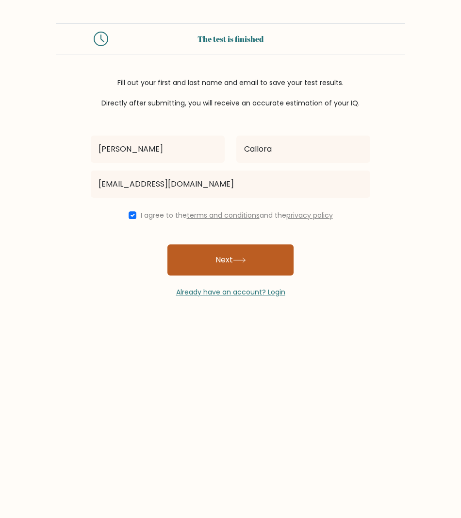
click at [233, 254] on button "Next" at bounding box center [231, 259] width 126 height 31
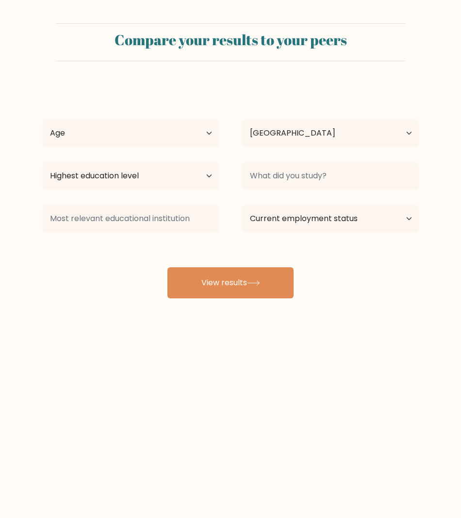
select select "PH"
click at [229, 177] on div "Highest education level No schooling Primary Lower Secondary Upper Secondary Oc…" at bounding box center [131, 175] width 200 height 35
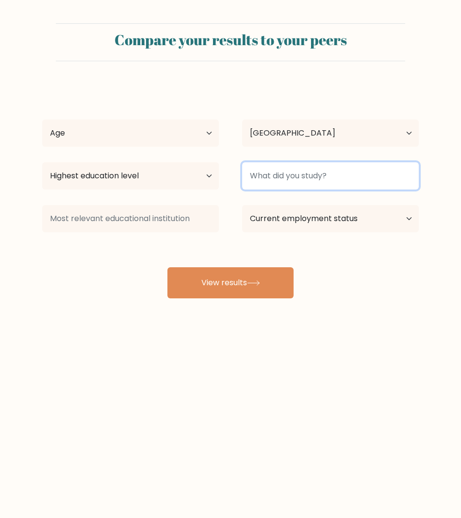
click at [293, 176] on input at bounding box center [330, 175] width 177 height 27
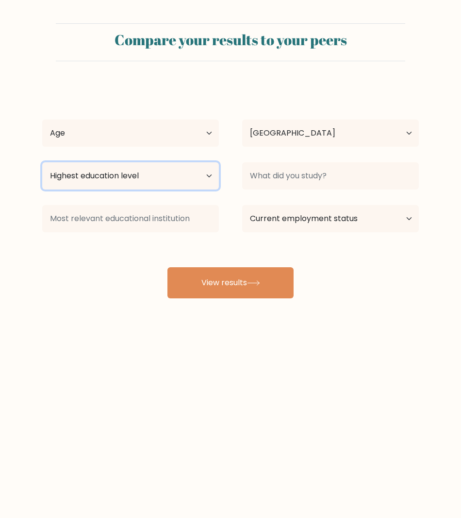
click at [188, 172] on select "Highest education level No schooling Primary Lower Secondary Upper Secondary Oc…" at bounding box center [130, 175] width 177 height 27
select select "bachelors_degree"
click at [42, 162] on select "Highest education level No schooling Primary Lower Secondary Upper Secondary Oc…" at bounding box center [130, 175] width 177 height 27
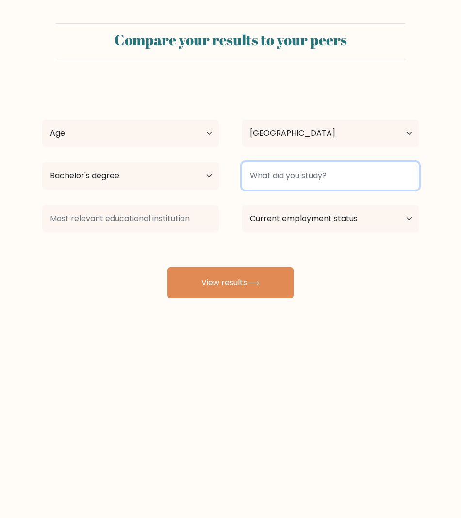
click at [301, 173] on input at bounding box center [330, 175] width 177 height 27
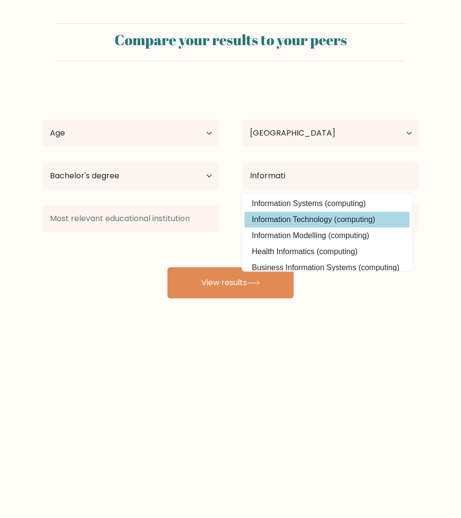
click at [307, 221] on option "Information Technology (computing)" at bounding box center [327, 220] width 165 height 16
type input "Information Technology"
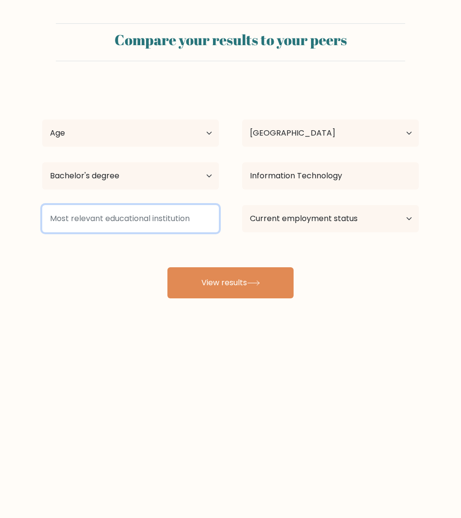
click at [207, 221] on input at bounding box center [130, 218] width 177 height 27
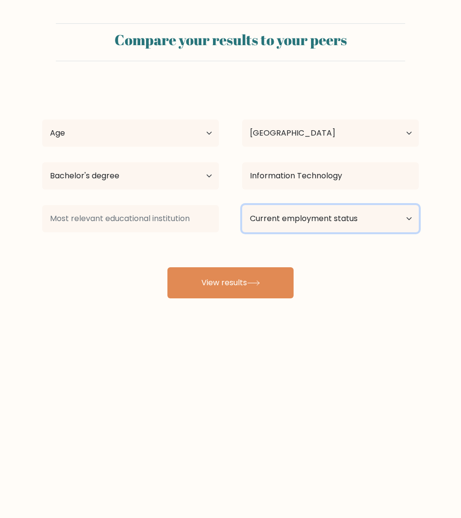
click at [281, 222] on select "Current employment status Employed Student Retired Other / prefer not to answer" at bounding box center [330, 218] width 177 height 27
select select "other"
click at [242, 205] on select "Current employment status Employed Student Retired Other / prefer not to answer" at bounding box center [330, 218] width 177 height 27
click at [164, 236] on div "[PERSON_NAME] Age Under [DEMOGRAPHIC_DATA] [DEMOGRAPHIC_DATA] [DEMOGRAPHIC_DATA…" at bounding box center [230, 192] width 389 height 214
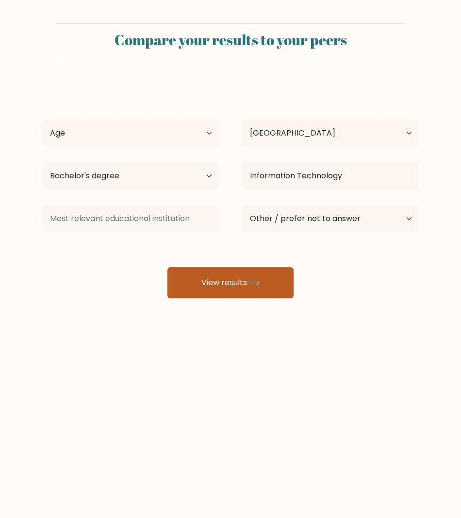
click at [215, 277] on button "View results" at bounding box center [231, 282] width 126 height 31
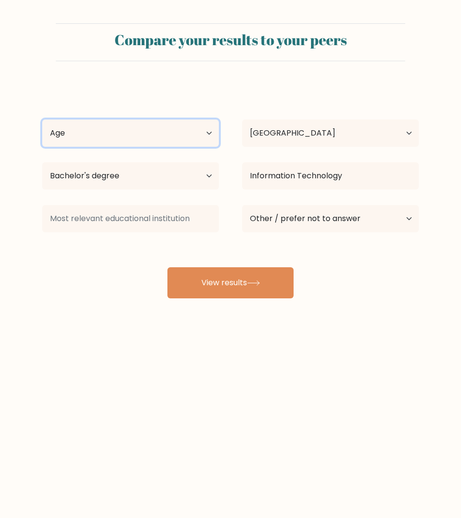
click at [152, 124] on select "Age Under [DEMOGRAPHIC_DATA] [DEMOGRAPHIC_DATA] [DEMOGRAPHIC_DATA] [DEMOGRAPHIC…" at bounding box center [130, 132] width 177 height 27
select select "25_34"
click at [42, 119] on select "Age Under [DEMOGRAPHIC_DATA] [DEMOGRAPHIC_DATA] [DEMOGRAPHIC_DATA] [DEMOGRAPHIC…" at bounding box center [130, 132] width 177 height 27
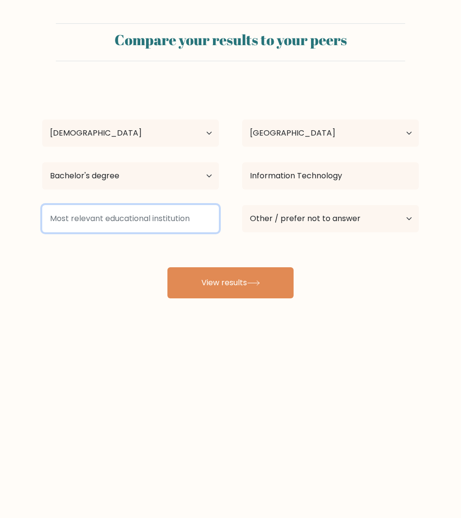
click at [112, 228] on input at bounding box center [130, 218] width 177 height 27
drag, startPoint x: 213, startPoint y: 220, endPoint x: 50, endPoint y: 213, distance: 162.8
click at [50, 213] on input at bounding box center [130, 218] width 177 height 27
click at [85, 220] on input at bounding box center [130, 218] width 177 height 27
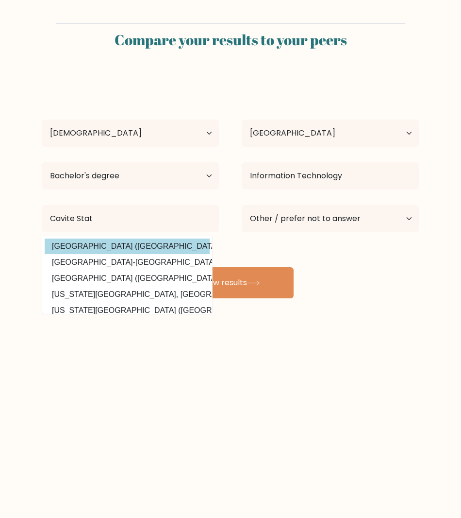
click at [107, 239] on div "[PERSON_NAME] Age Under [DEMOGRAPHIC_DATA] [DEMOGRAPHIC_DATA] [DEMOGRAPHIC_DATA…" at bounding box center [230, 192] width 389 height 214
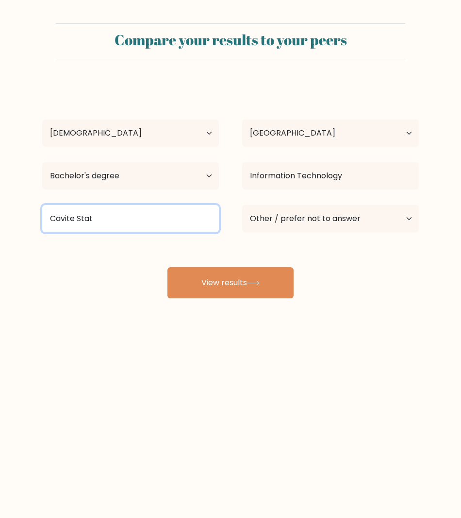
click at [140, 217] on input "Cavite Stat" at bounding box center [130, 218] width 177 height 27
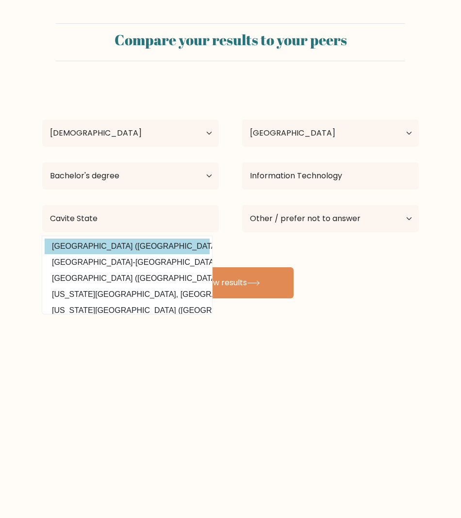
click at [118, 243] on option "[GEOGRAPHIC_DATA] ([GEOGRAPHIC_DATA])" at bounding box center [127, 246] width 165 height 16
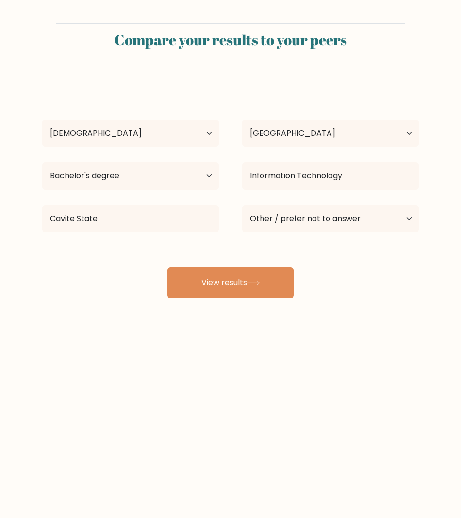
type input "[GEOGRAPHIC_DATA]"
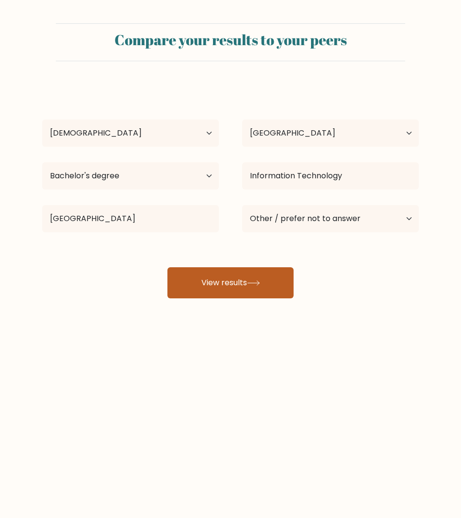
click at [194, 285] on button "View results" at bounding box center [231, 282] width 126 height 31
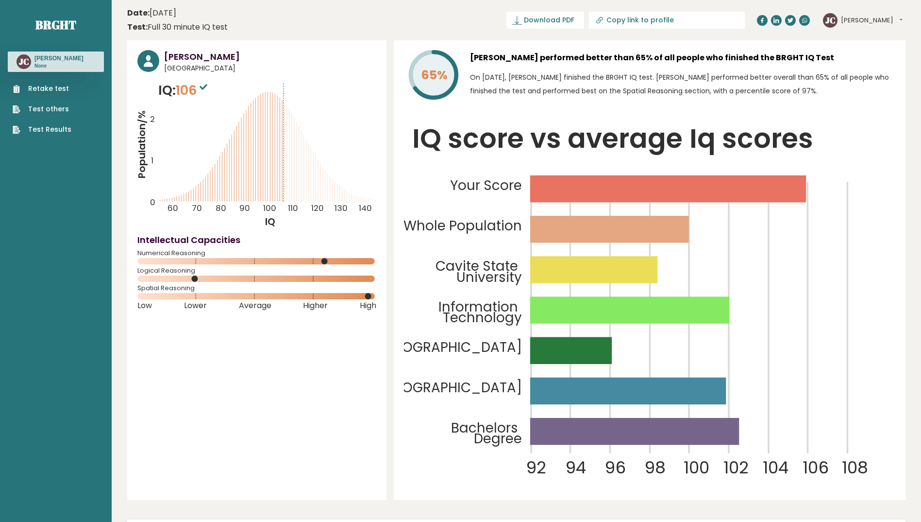
click at [156, 338] on div "[PERSON_NAME] [GEOGRAPHIC_DATA] IQ: 106 Population/% IQ 0 1 2 60 70 80 90 100 1…" at bounding box center [256, 269] width 259 height 459
